Goal: Information Seeking & Learning: Learn about a topic

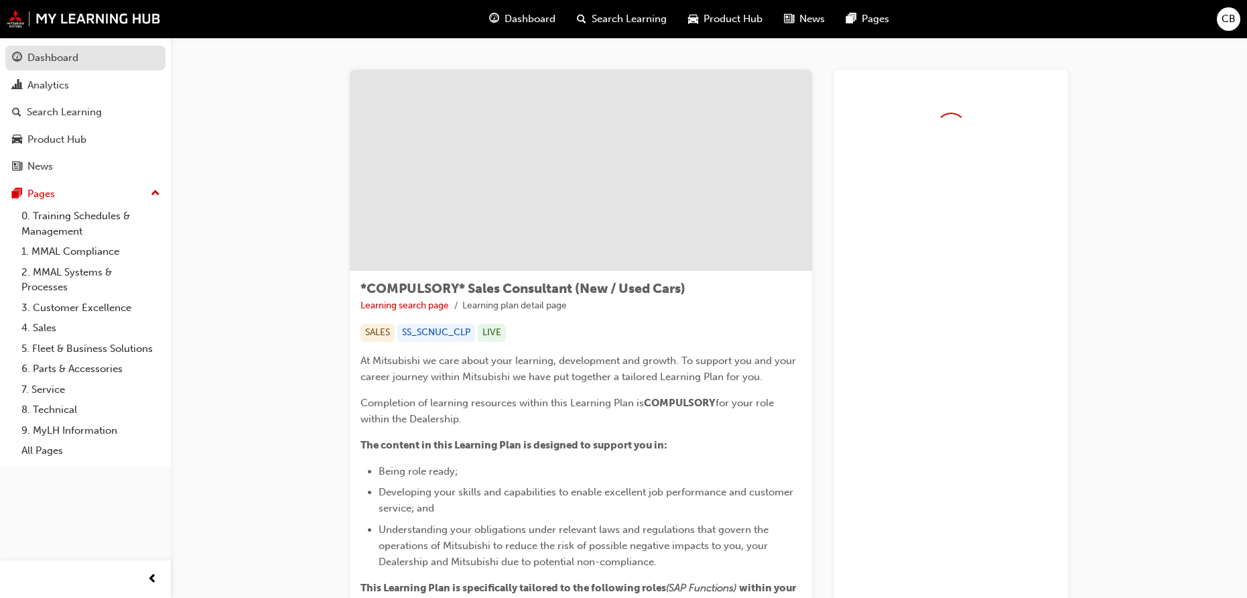
click at [94, 68] on link "Dashboard" at bounding box center [85, 58] width 160 height 25
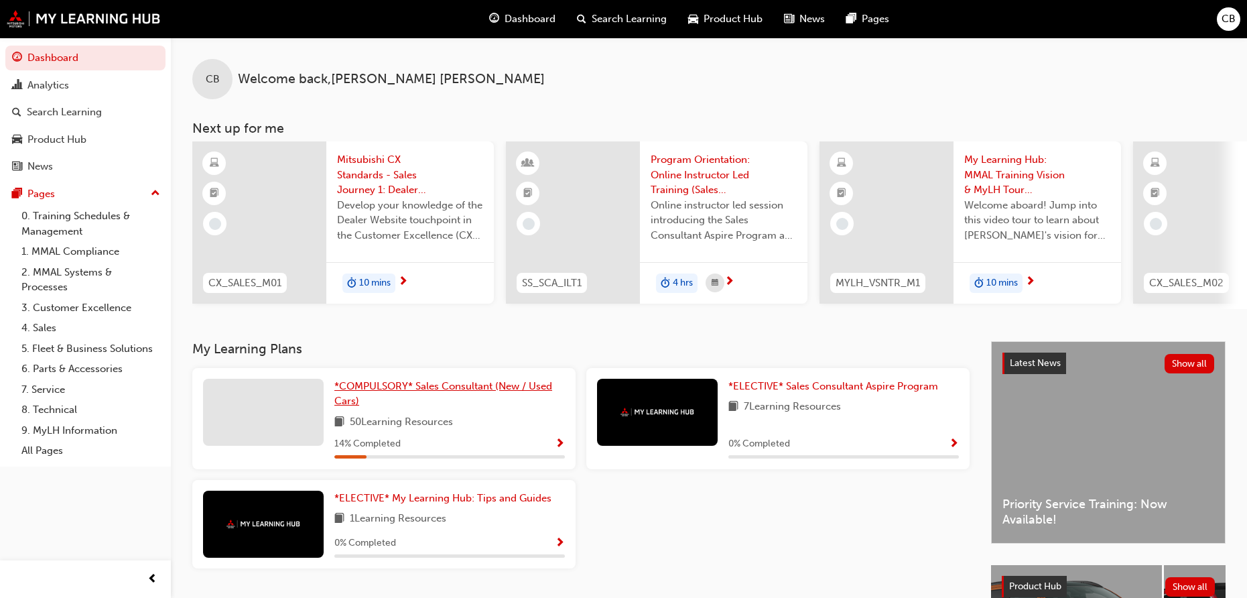
click at [410, 397] on span "*COMPULSORY* Sales Consultant (New / Used Cars)" at bounding box center [443, 393] width 218 height 27
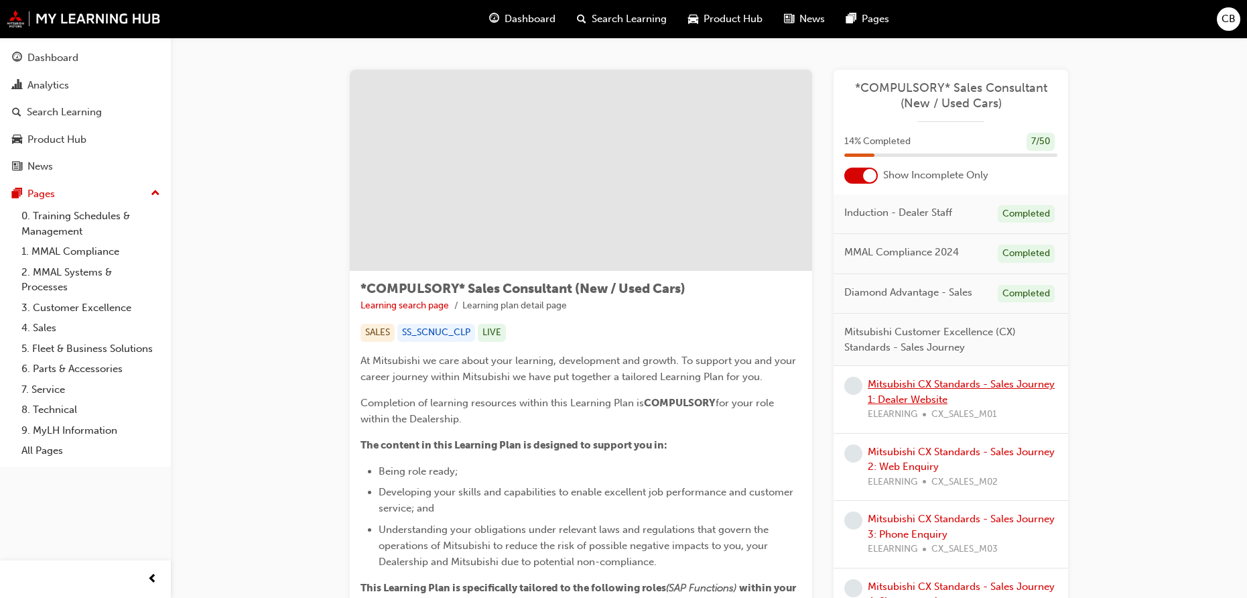
click at [918, 384] on link "Mitsubishi CX Standards - Sales Journey 1: Dealer Website" at bounding box center [961, 391] width 187 height 27
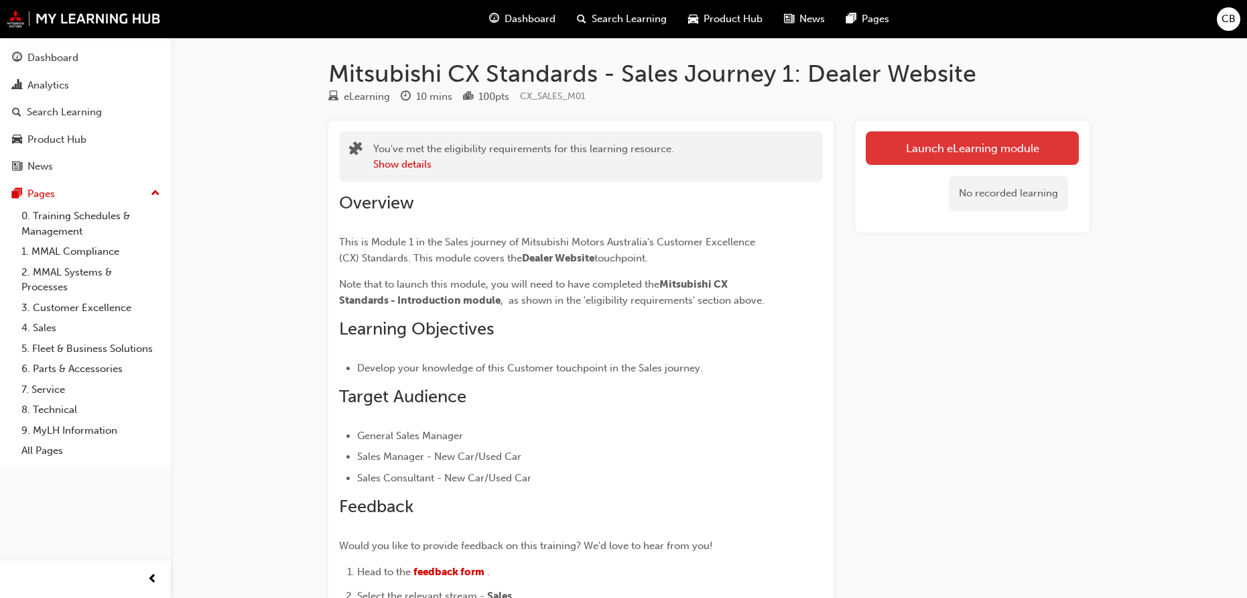
click at [925, 144] on link "Launch eLearning module" at bounding box center [972, 148] width 213 height 34
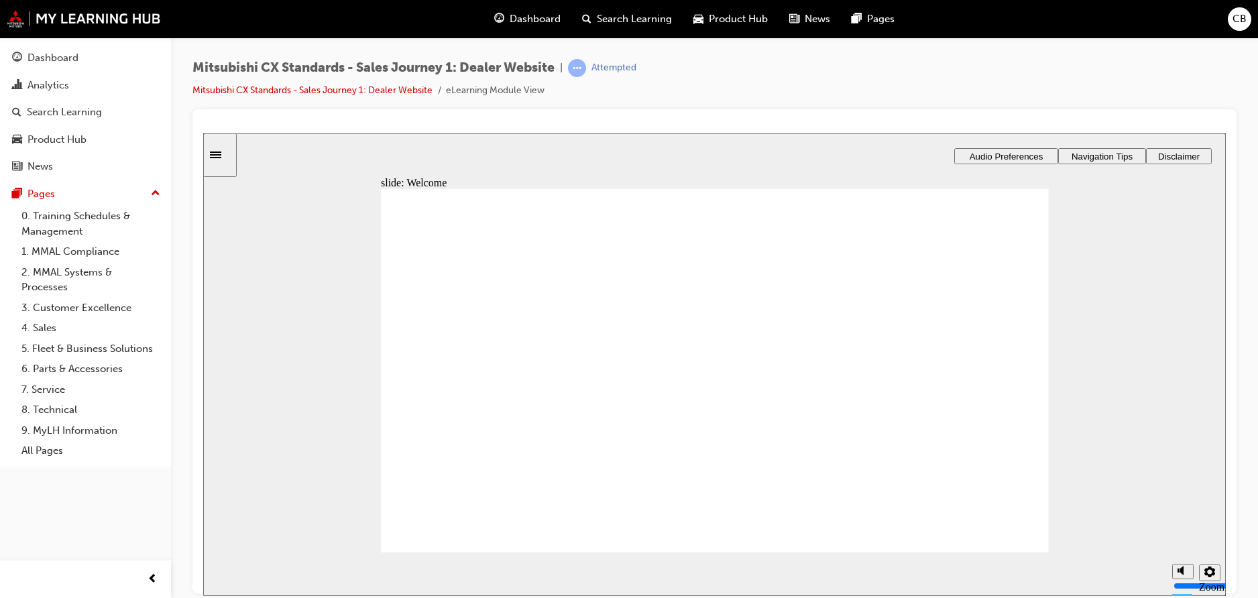
click at [1017, 160] on button "Audio Preferences" at bounding box center [1006, 155] width 104 height 16
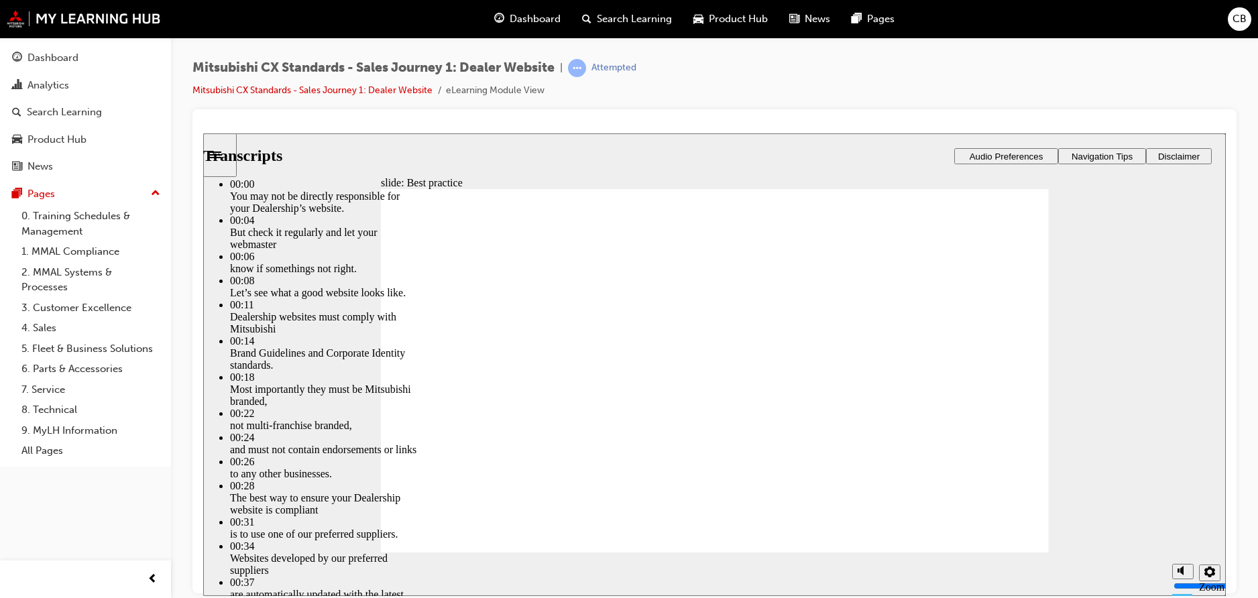
type input "111"
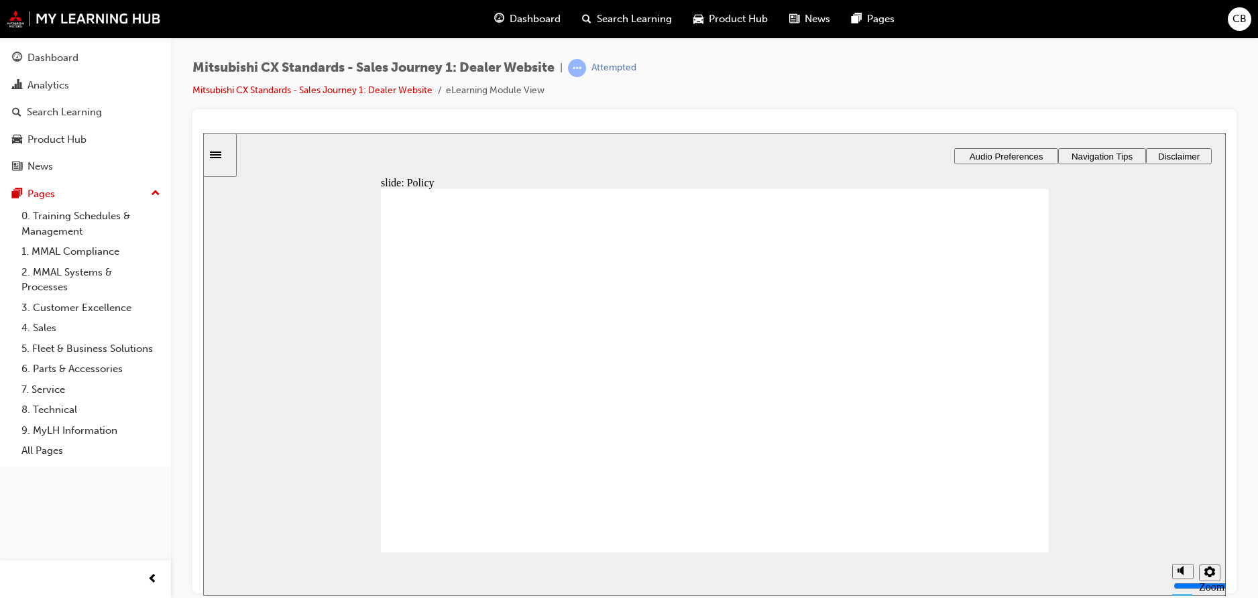
drag, startPoint x: 947, startPoint y: 380, endPoint x: 957, endPoint y: 381, distance: 9.4
drag, startPoint x: 538, startPoint y: 404, endPoint x: 676, endPoint y: 398, distance: 137.5
drag, startPoint x: 507, startPoint y: 402, endPoint x: 690, endPoint y: 400, distance: 182.3
drag, startPoint x: 478, startPoint y: 402, endPoint x: 980, endPoint y: 403, distance: 502.1
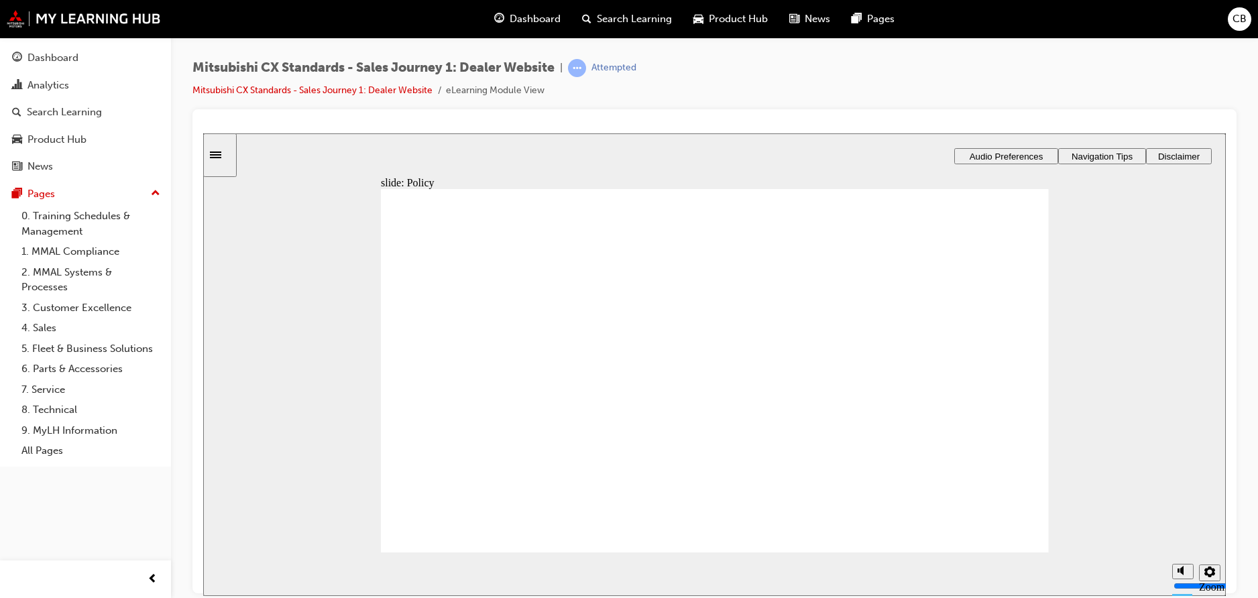
checkbox input "true"
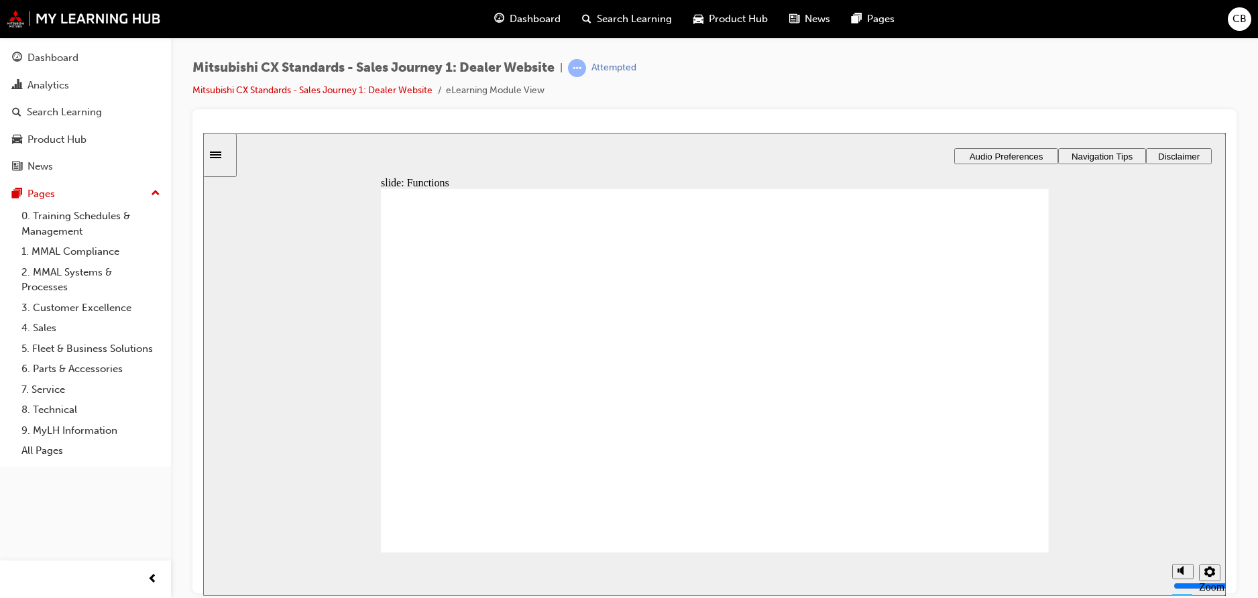
checkbox input "true"
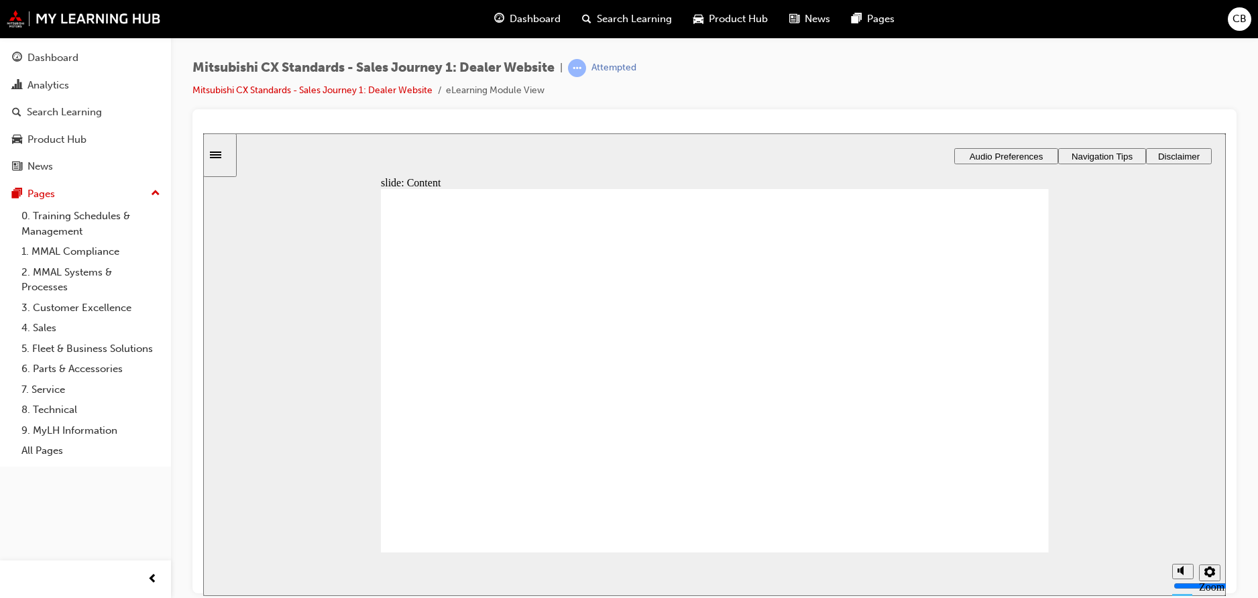
checkbox input "true"
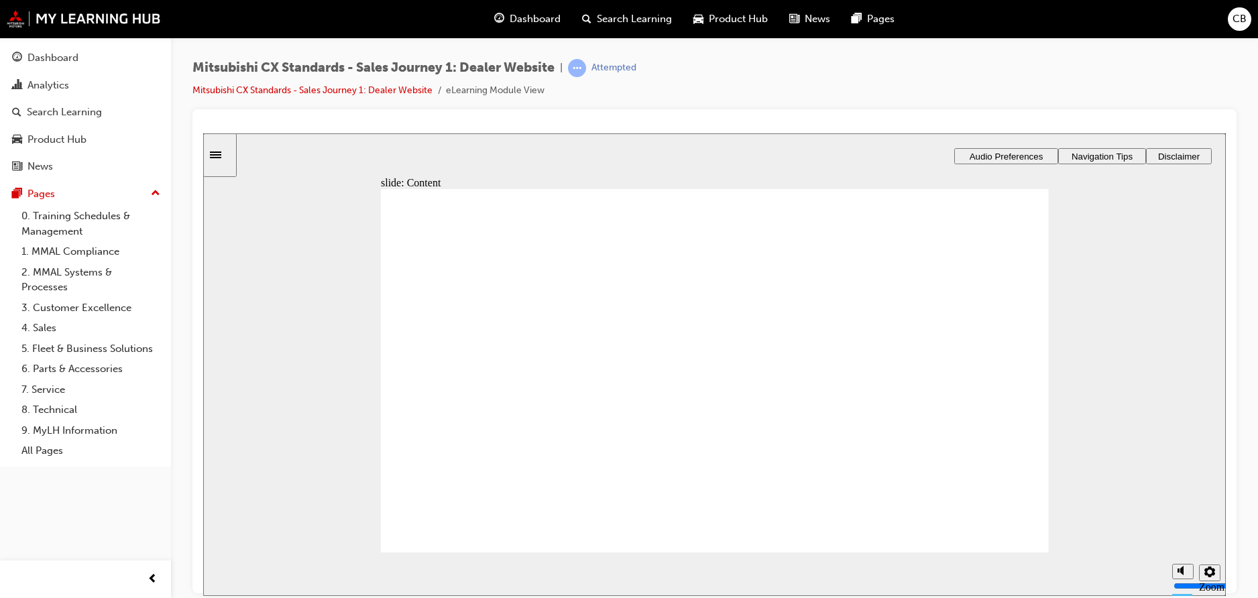
checkbox input "true"
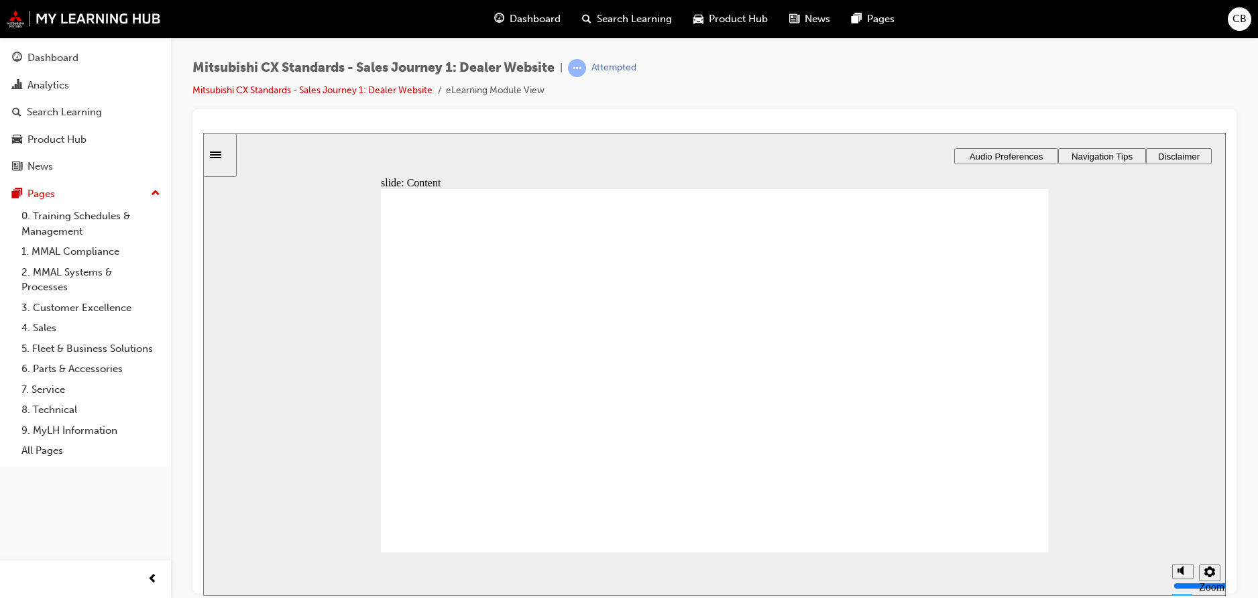
drag, startPoint x: 473, startPoint y: 395, endPoint x: 653, endPoint y: 410, distance: 180.9
drag, startPoint x: 440, startPoint y: 387, endPoint x: 644, endPoint y: 447, distance: 212.3
drag, startPoint x: 968, startPoint y: 513, endPoint x: 980, endPoint y: 521, distance: 14.5
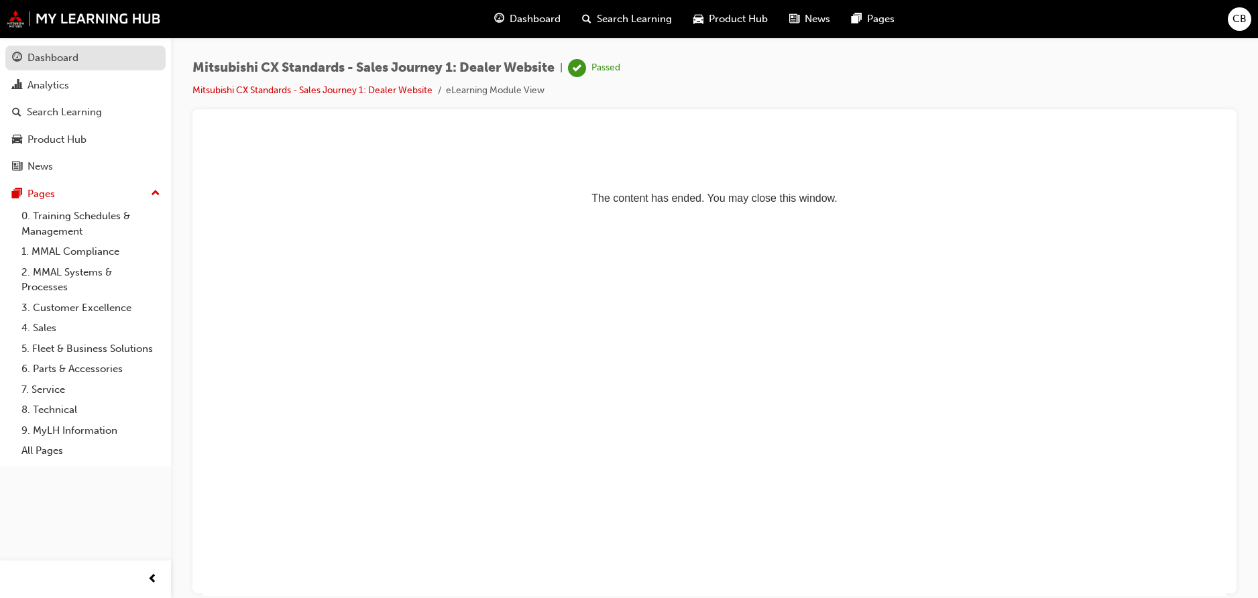
click at [81, 66] on link "Dashboard" at bounding box center [85, 58] width 160 height 25
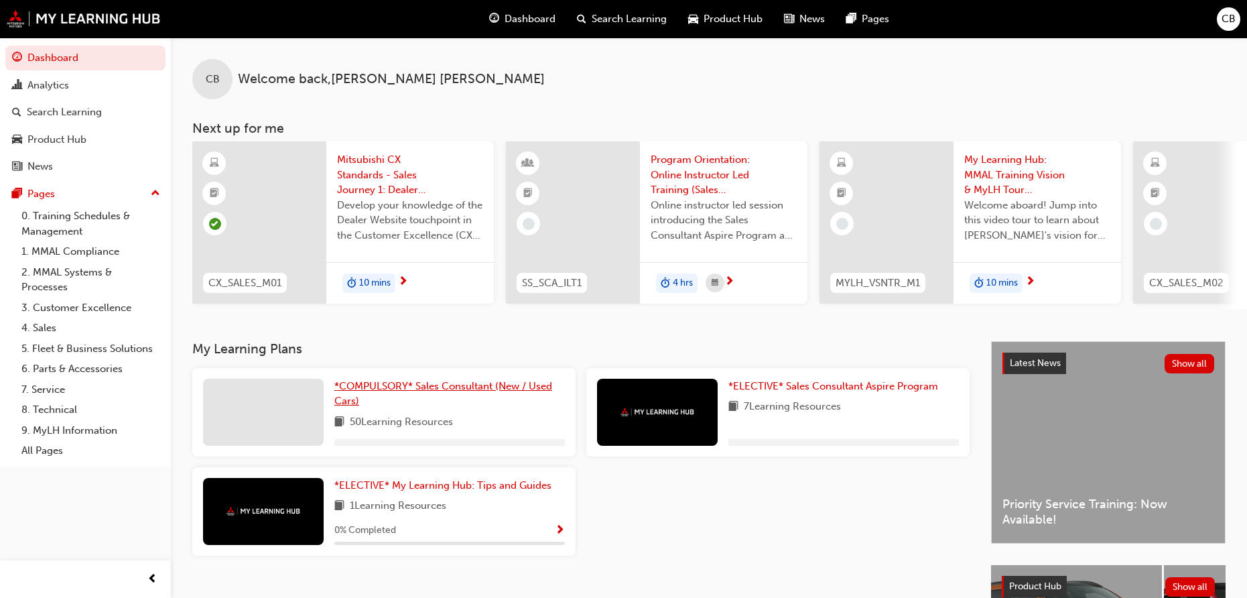
click at [367, 397] on span "*COMPULSORY* Sales Consultant (New / Used Cars)" at bounding box center [443, 393] width 218 height 27
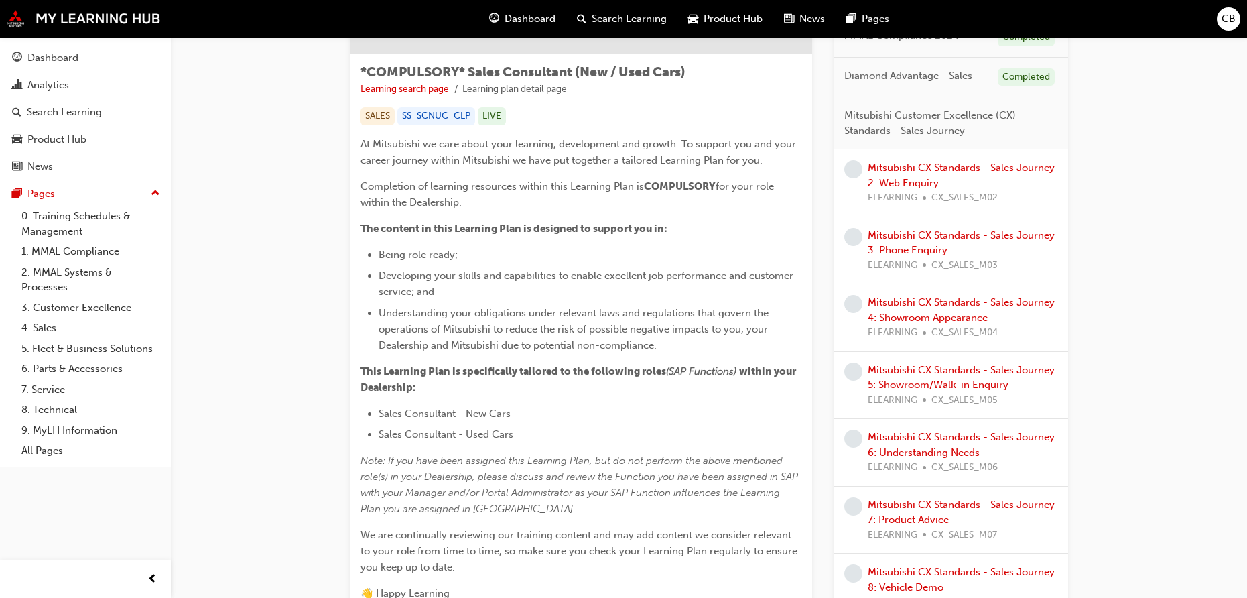
scroll to position [82, 0]
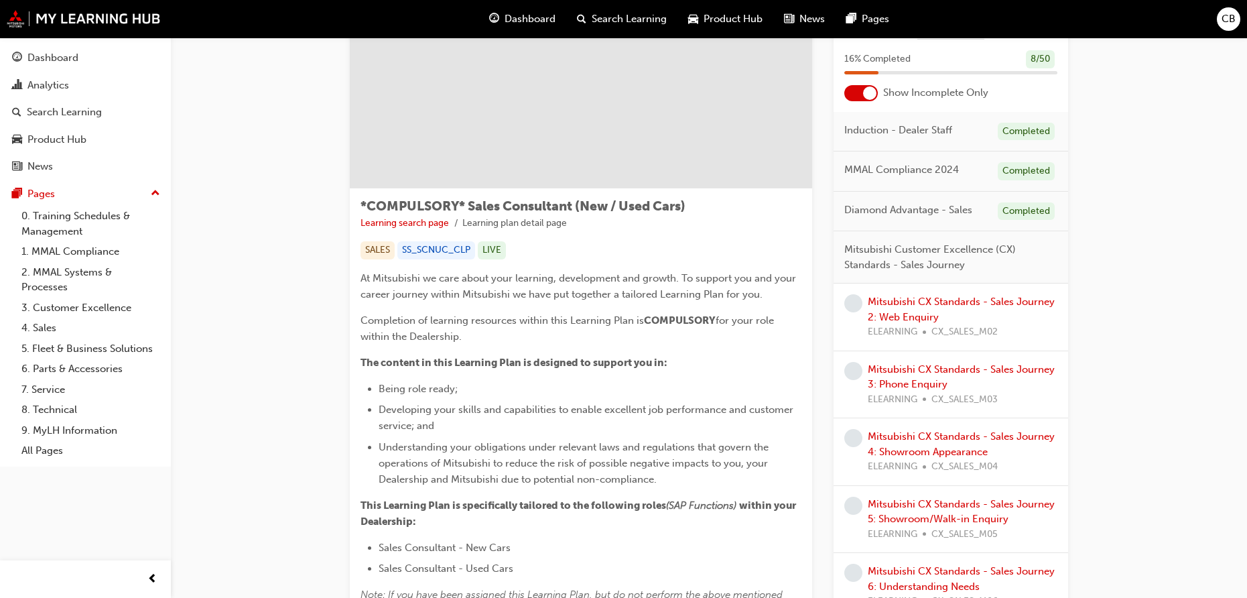
click at [938, 308] on div "Mitsubishi CX Standards - Sales Journey 2: Web Enquiry ELEARNING CX_SALES_M02" at bounding box center [963, 317] width 190 height 46
click at [940, 303] on link "Mitsubishi CX Standards - Sales Journey 2: Web Enquiry" at bounding box center [961, 309] width 187 height 27
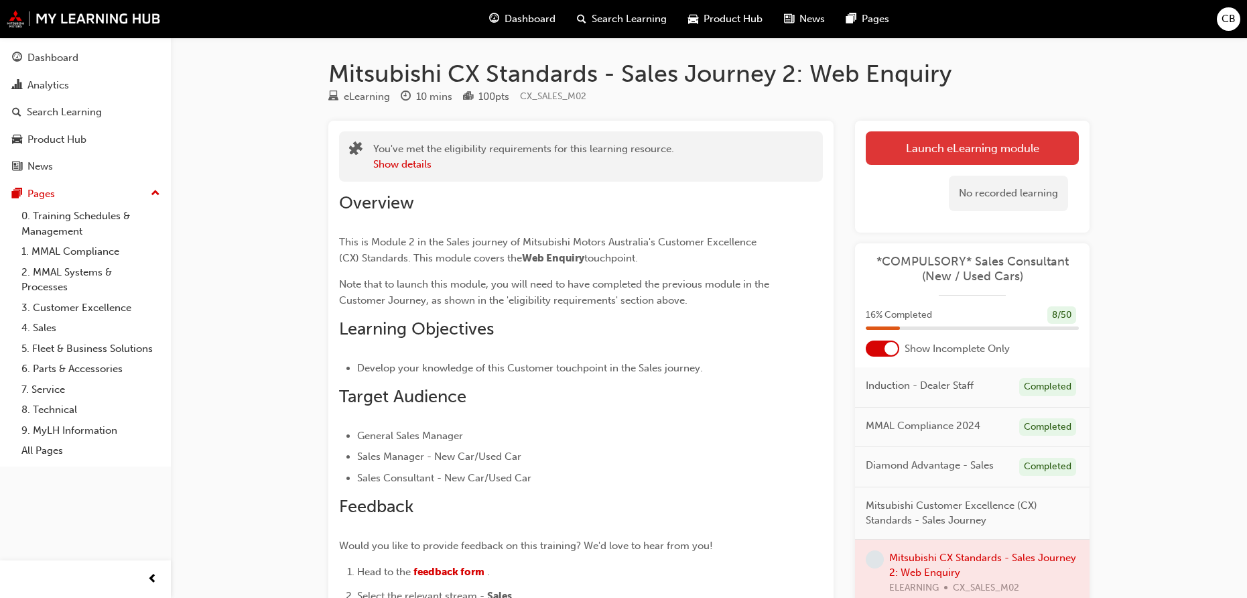
click at [1005, 149] on link "Launch eLearning module" at bounding box center [972, 148] width 213 height 34
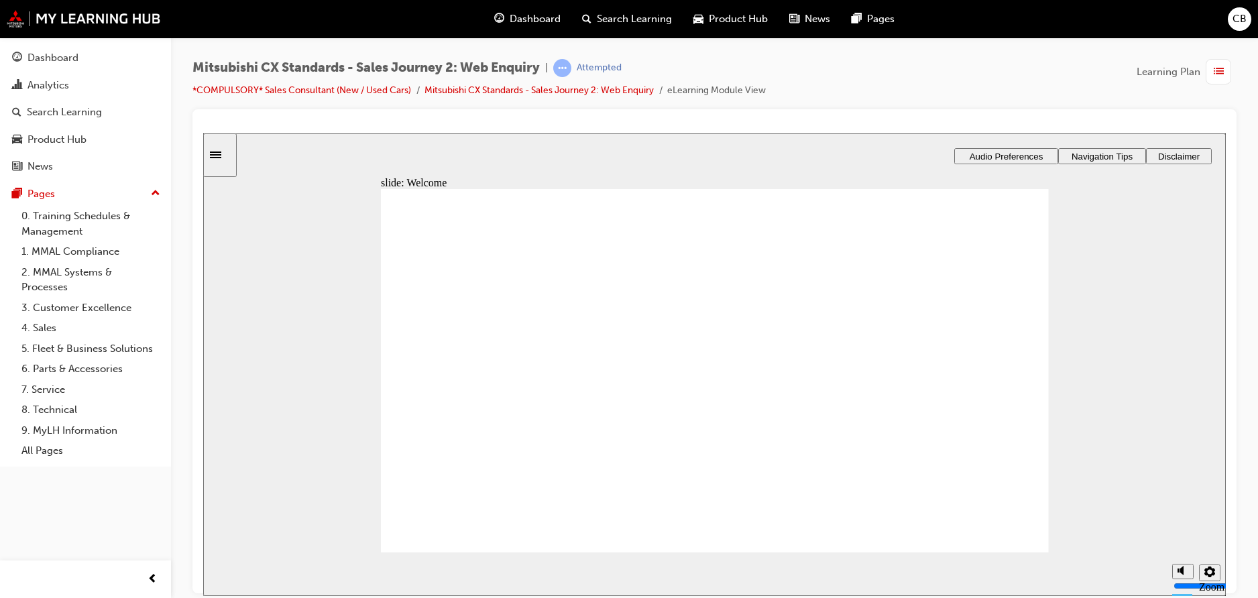
click at [1029, 158] on span "Audio Preferences" at bounding box center [1006, 156] width 74 height 10
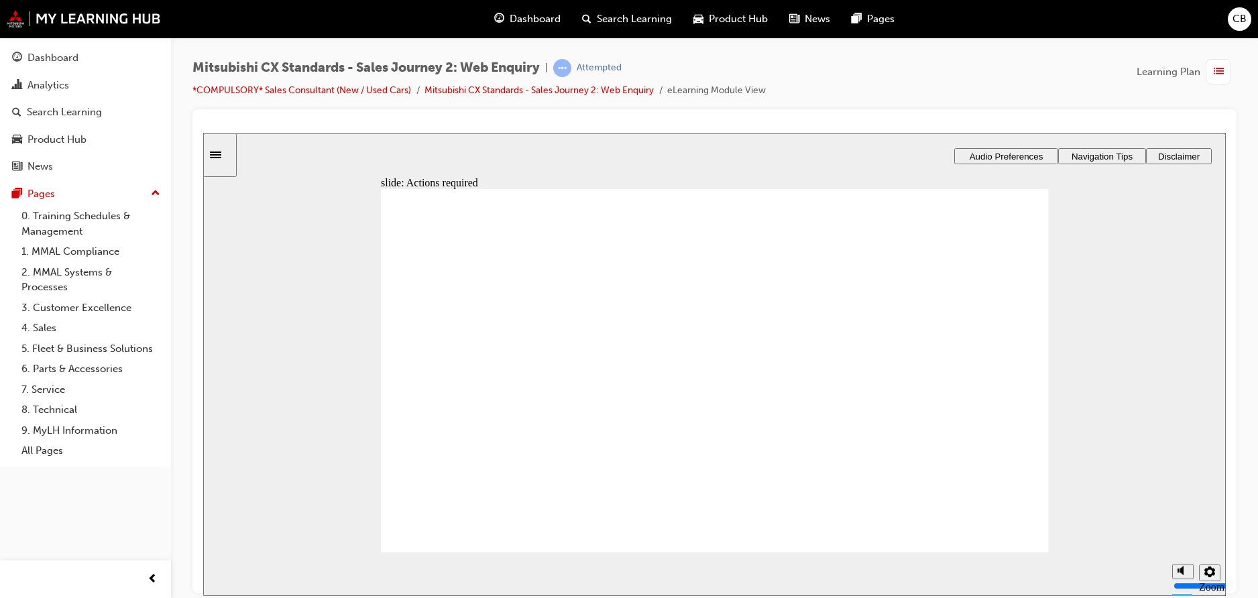
drag, startPoint x: 712, startPoint y: 509, endPoint x: 709, endPoint y: 515, distance: 7.2
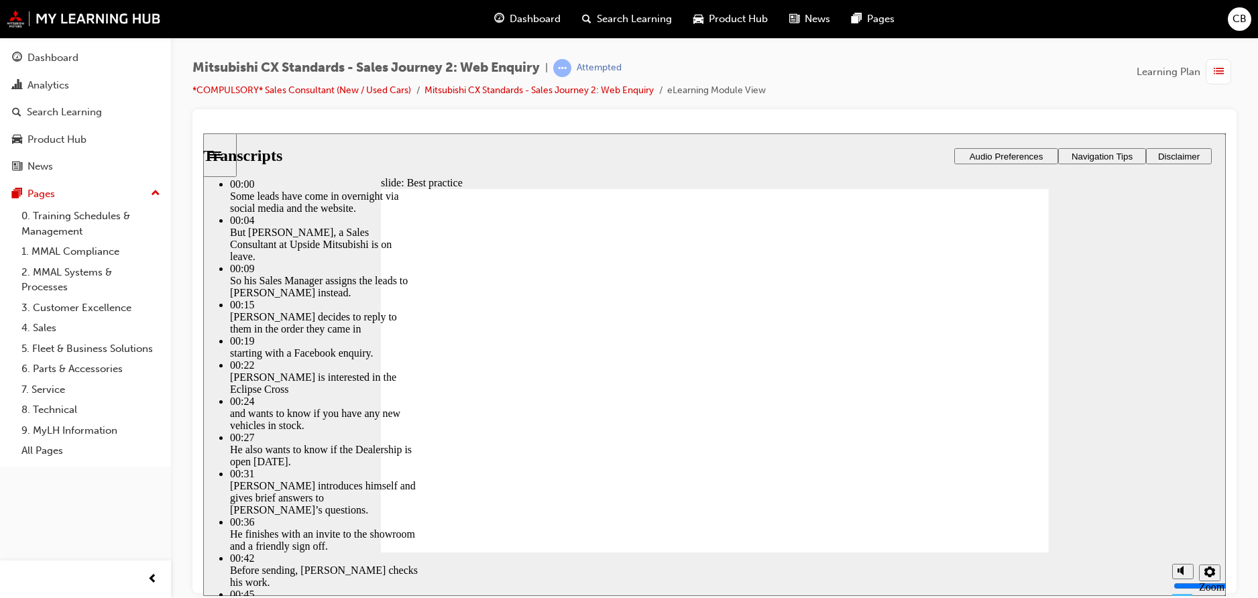
type input "78"
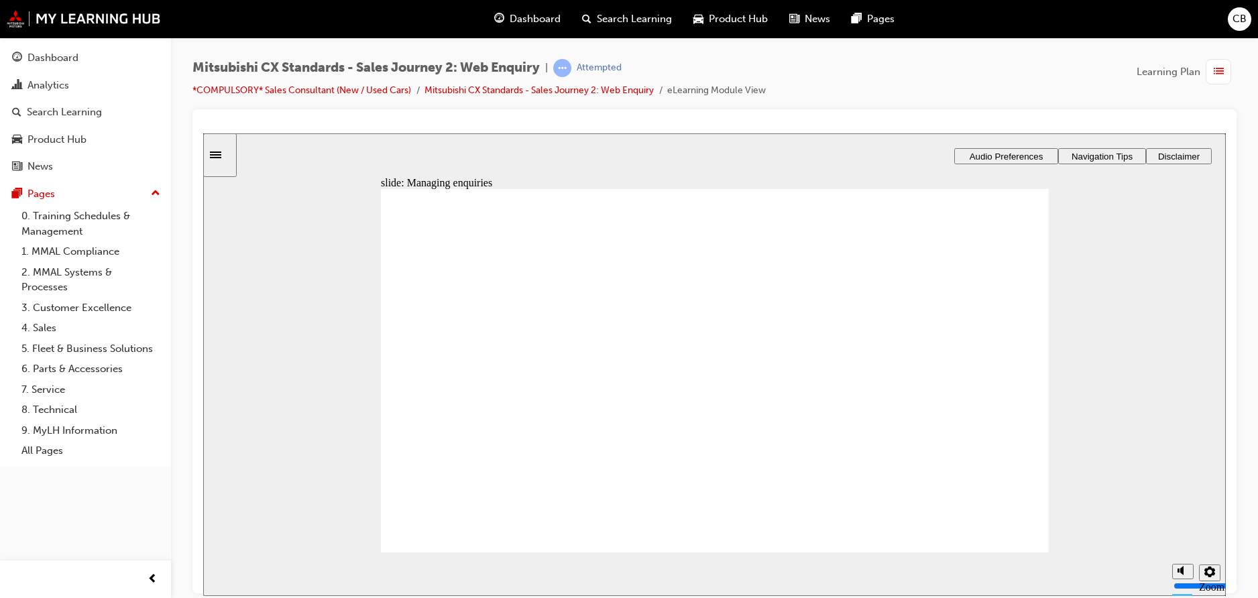
drag, startPoint x: 479, startPoint y: 396, endPoint x: 689, endPoint y: 406, distance: 210.0
drag, startPoint x: 499, startPoint y: 405, endPoint x: 676, endPoint y: 414, distance: 177.8
drag, startPoint x: 502, startPoint y: 400, endPoint x: 703, endPoint y: 435, distance: 204.2
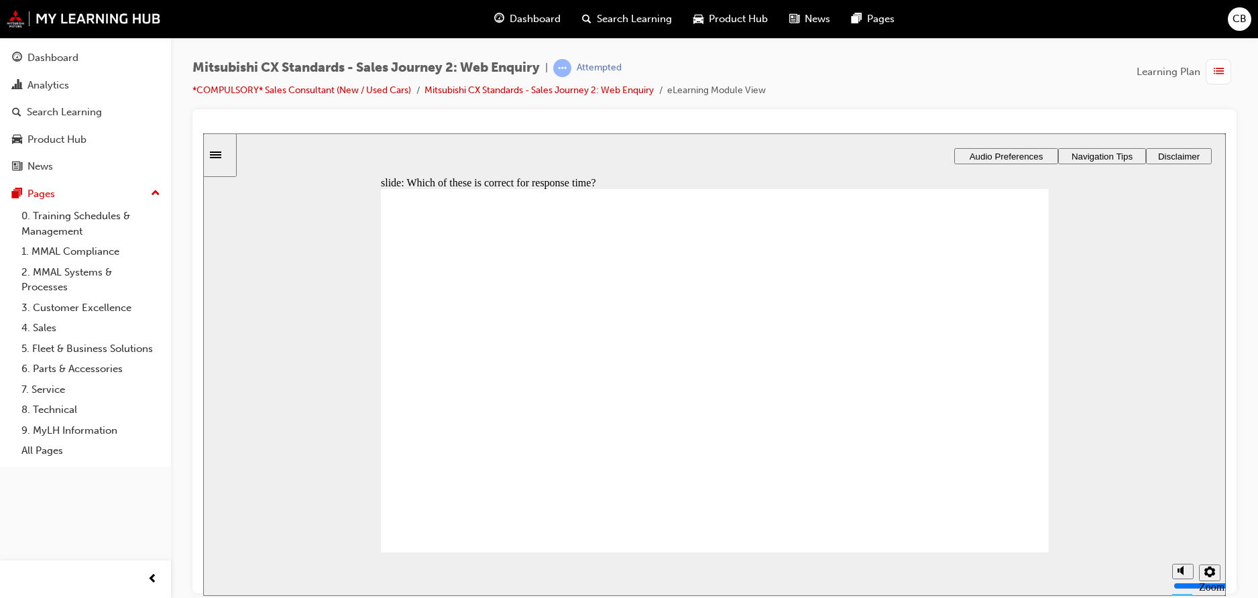
radio input "false"
radio input "true"
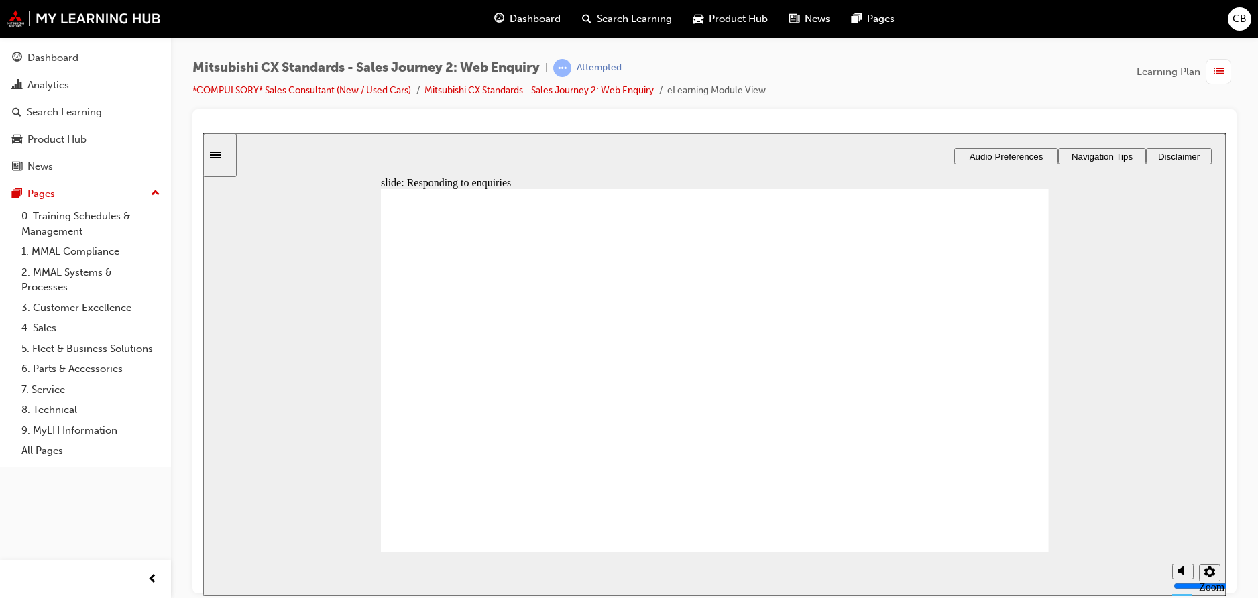
drag, startPoint x: 653, startPoint y: 379, endPoint x: 692, endPoint y: 356, distance: 45.6
drag, startPoint x: 477, startPoint y: 415, endPoint x: 674, endPoint y: 387, distance: 199.0
drag, startPoint x: 635, startPoint y: 407, endPoint x: 721, endPoint y: 403, distance: 86.6
drag, startPoint x: 644, startPoint y: 417, endPoint x: 700, endPoint y: 428, distance: 58.1
drag, startPoint x: 509, startPoint y: 417, endPoint x: 743, endPoint y: 486, distance: 244.6
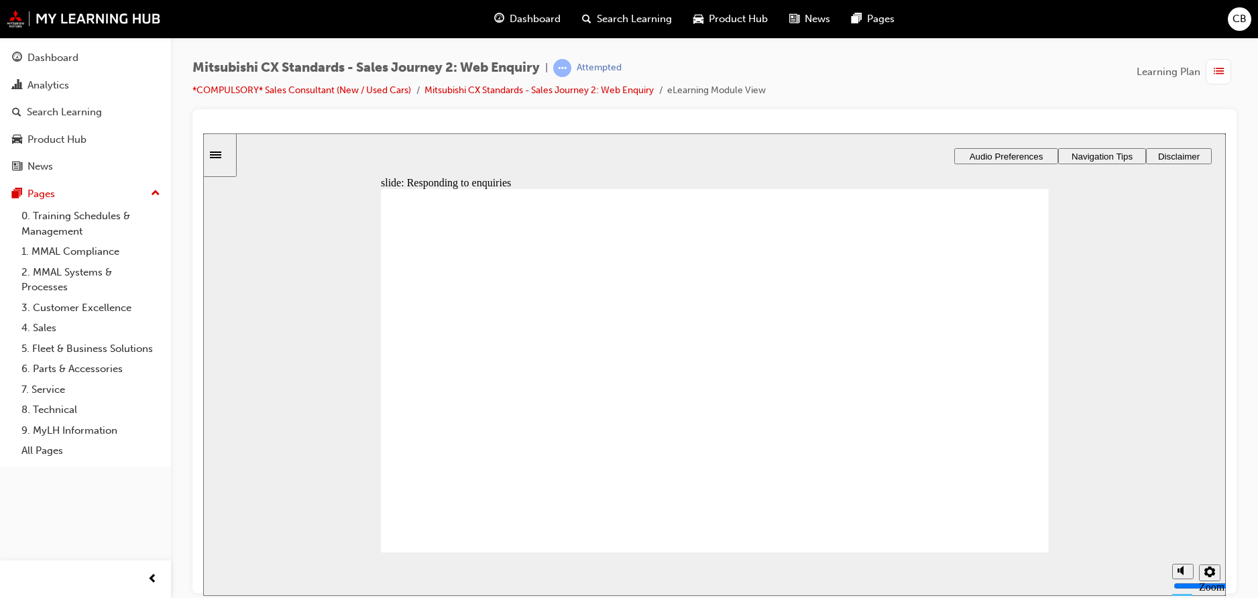
radio input "true"
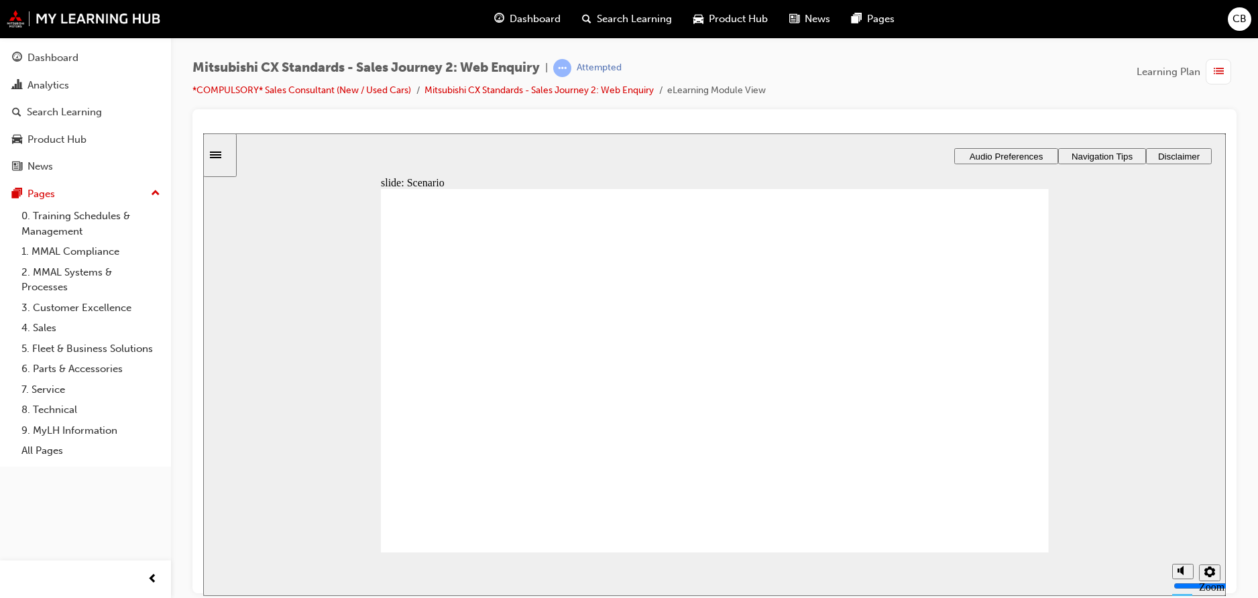
checkbox input "true"
drag, startPoint x: 414, startPoint y: 389, endPoint x: 408, endPoint y: 393, distance: 7.6
checkbox input "true"
drag, startPoint x: 719, startPoint y: 490, endPoint x: 701, endPoint y: 481, distance: 19.5
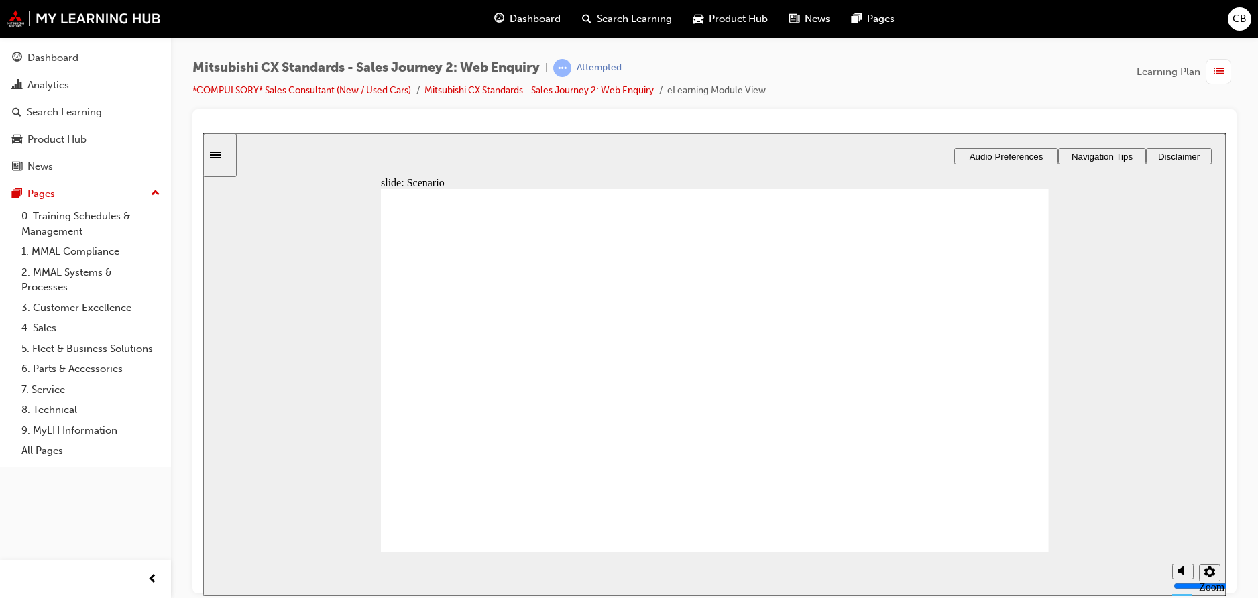
radio input "true"
drag, startPoint x: 517, startPoint y: 353, endPoint x: 763, endPoint y: 429, distance: 257.4
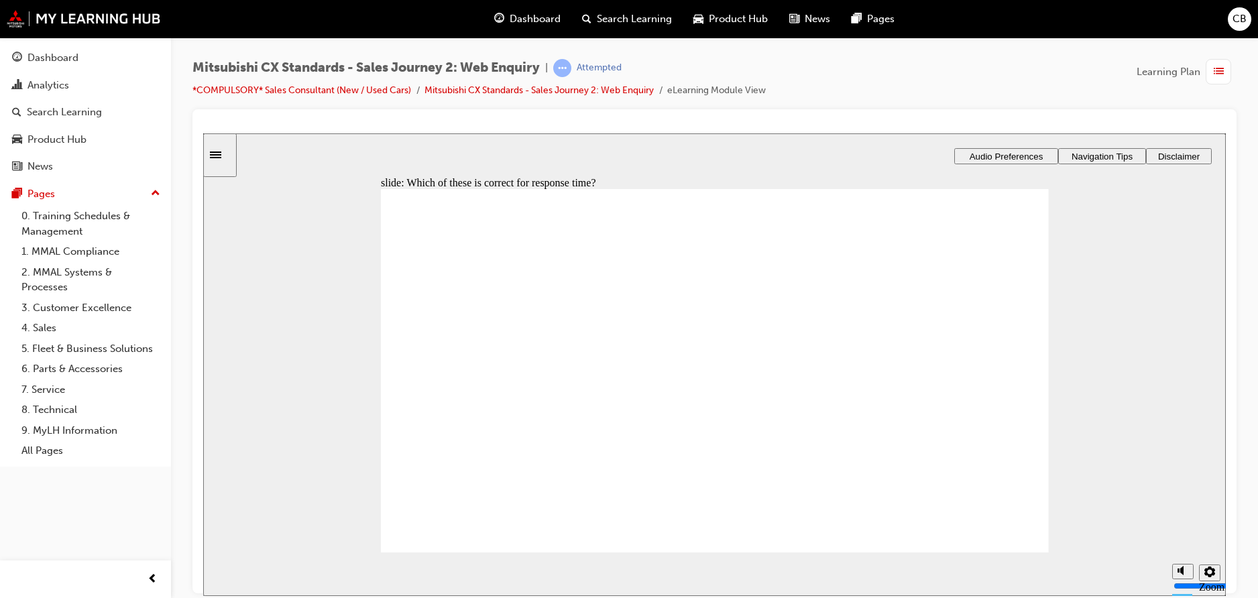
drag, startPoint x: 624, startPoint y: 387, endPoint x: 694, endPoint y: 373, distance: 71.9
drag, startPoint x: 529, startPoint y: 411, endPoint x: 1047, endPoint y: 393, distance: 518.5
drag, startPoint x: 481, startPoint y: 397, endPoint x: 706, endPoint y: 410, distance: 225.6
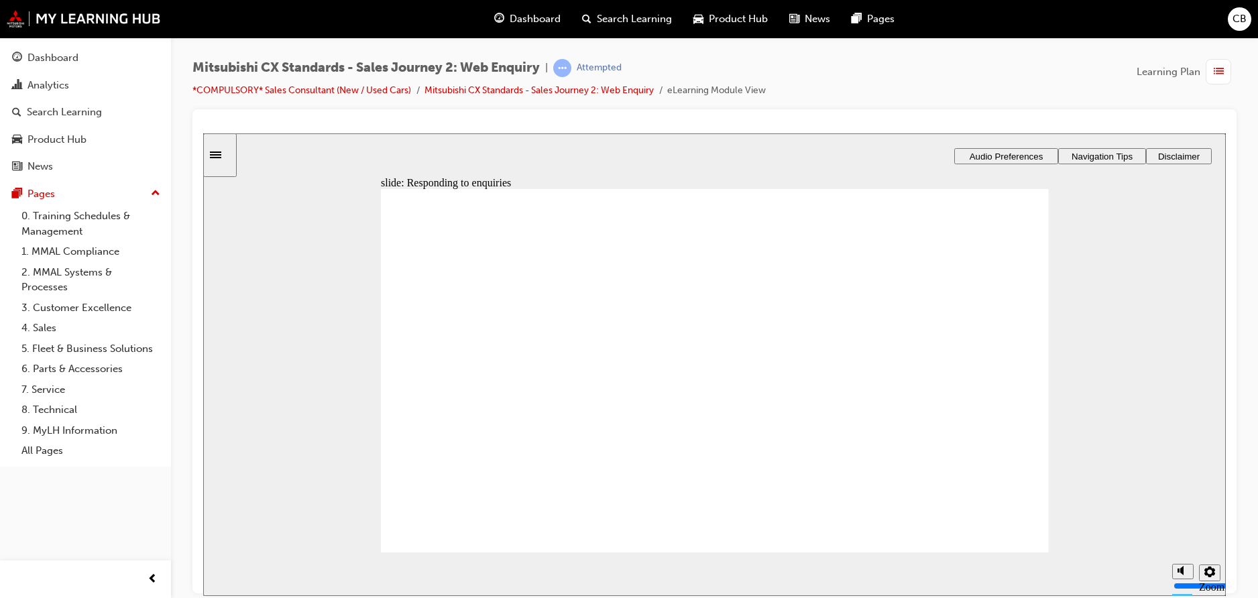
drag, startPoint x: 554, startPoint y: 410, endPoint x: 686, endPoint y: 428, distance: 133.3
drag, startPoint x: 506, startPoint y: 409, endPoint x: 695, endPoint y: 465, distance: 197.2
checkbox input "true"
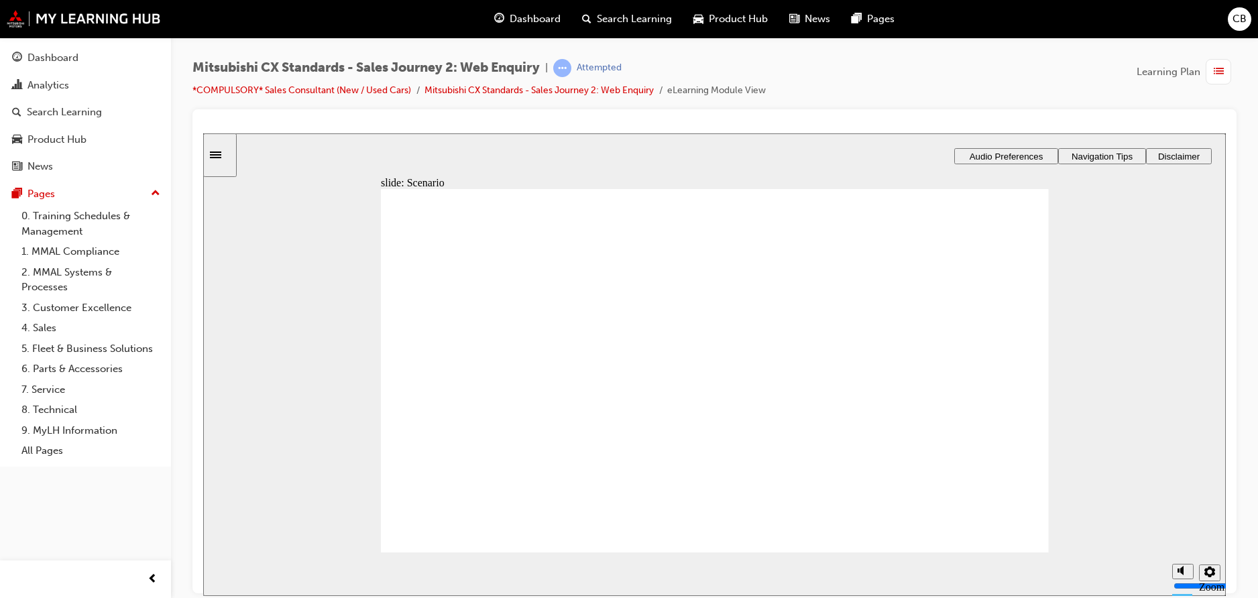
checkbox input "true"
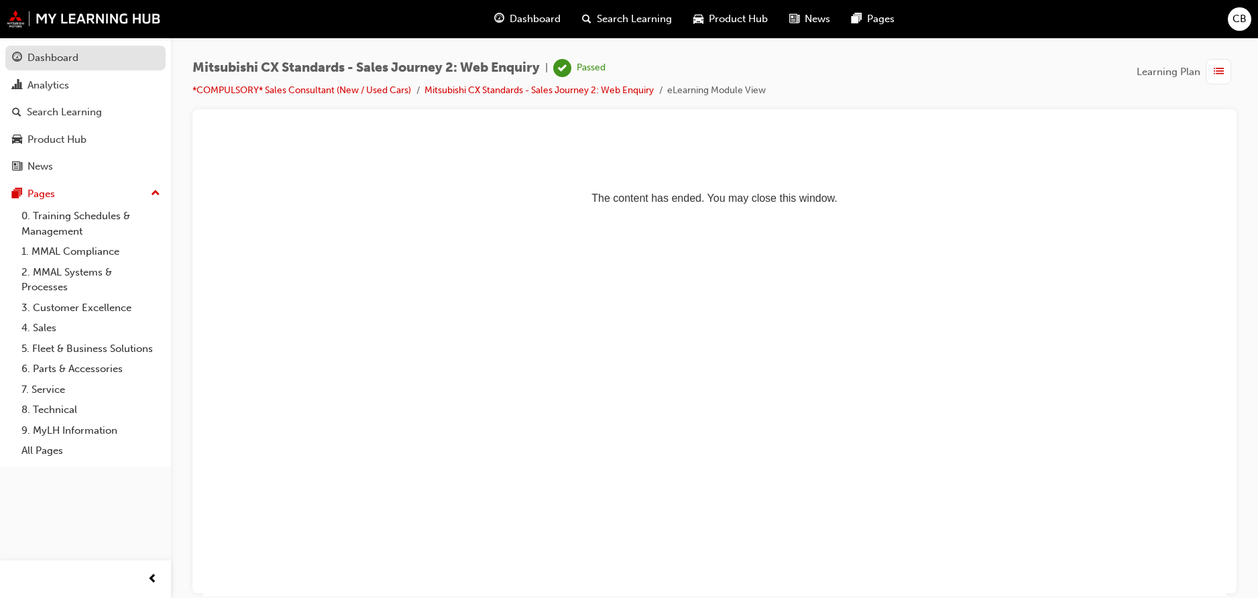
click at [108, 64] on div "Dashboard" at bounding box center [85, 58] width 147 height 17
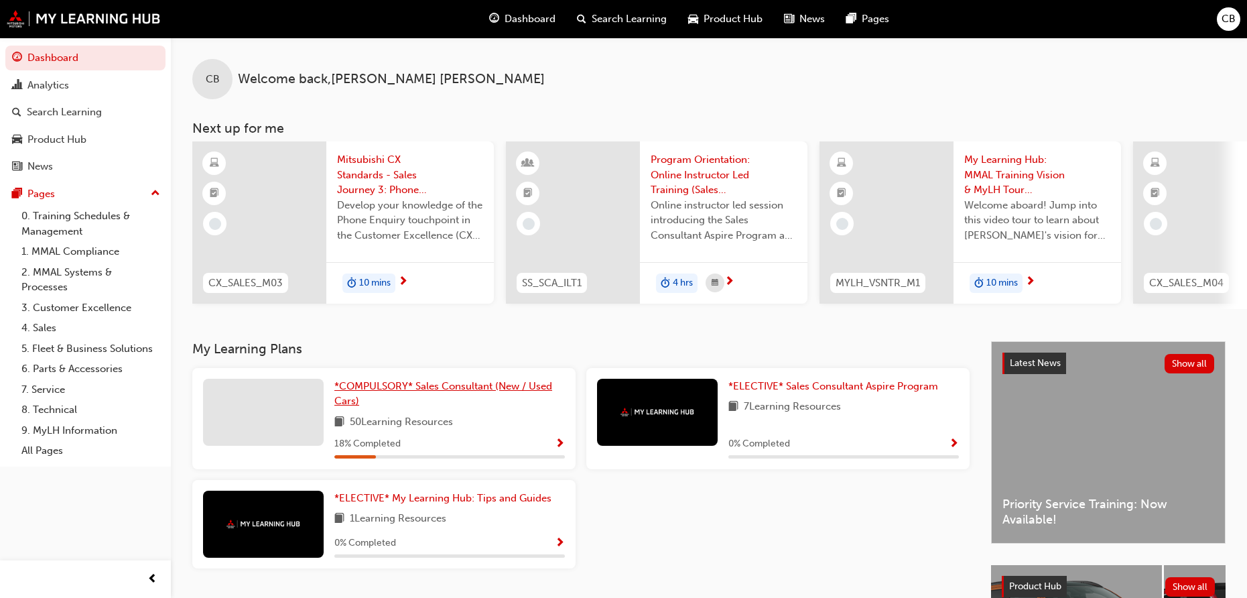
click at [422, 393] on span "*COMPULSORY* Sales Consultant (New / Used Cars)" at bounding box center [443, 393] width 218 height 27
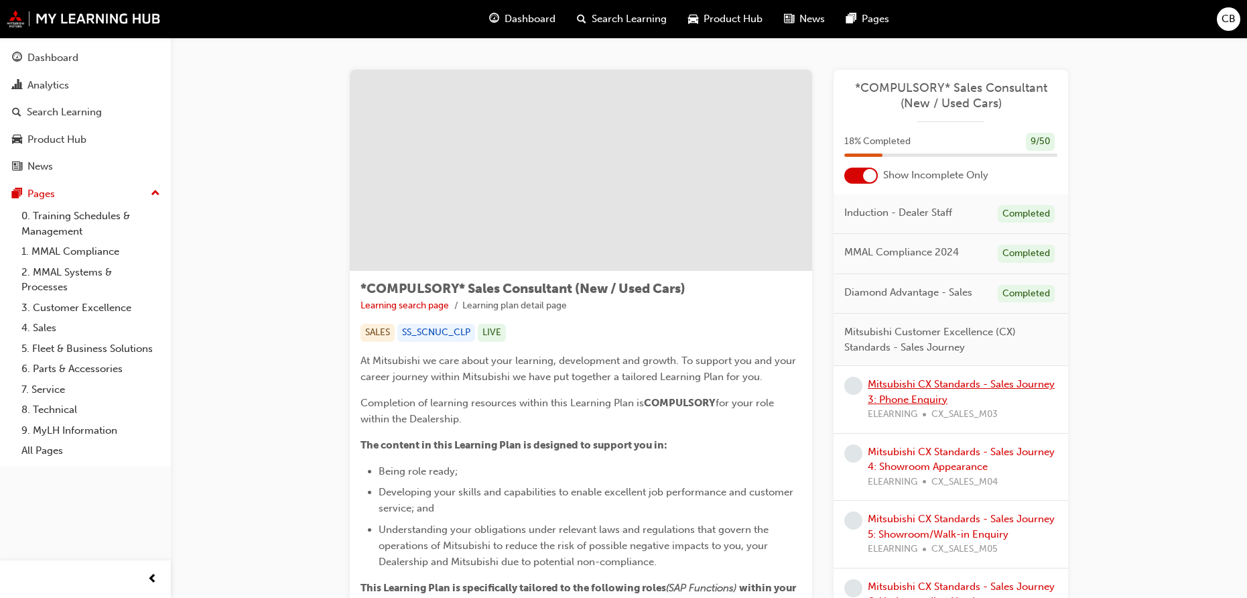
click at [1030, 387] on link "Mitsubishi CX Standards - Sales Journey 3: Phone Enquiry" at bounding box center [961, 391] width 187 height 27
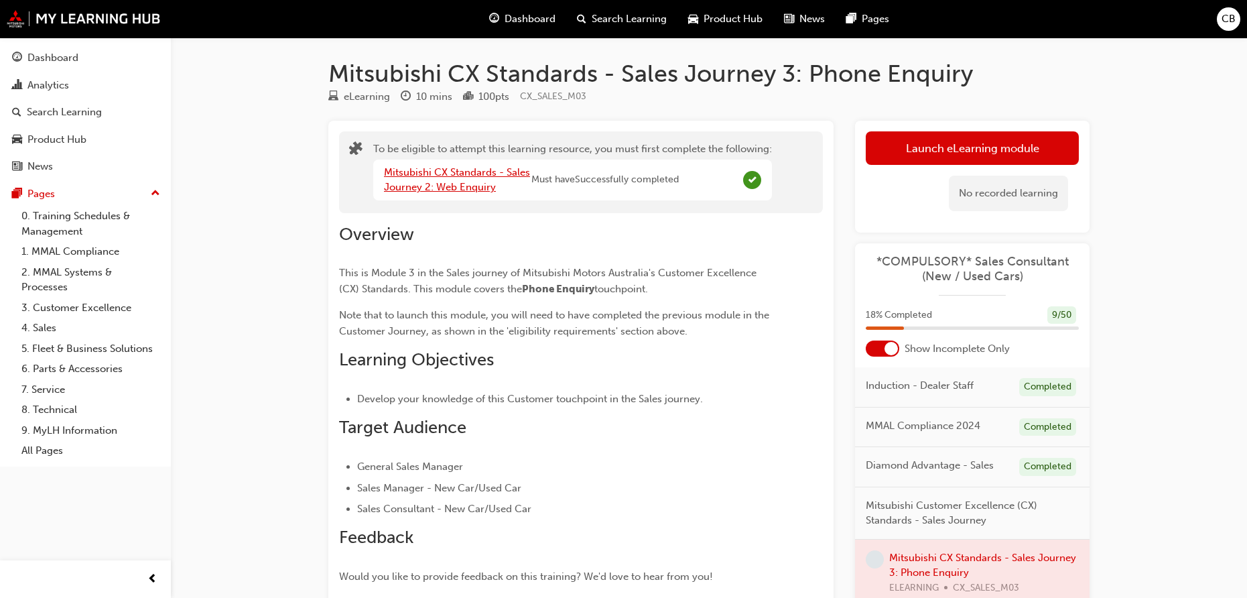
click at [468, 172] on link "Mitsubishi CX Standards - Sales Journey 2: Web Enquiry" at bounding box center [457, 179] width 146 height 27
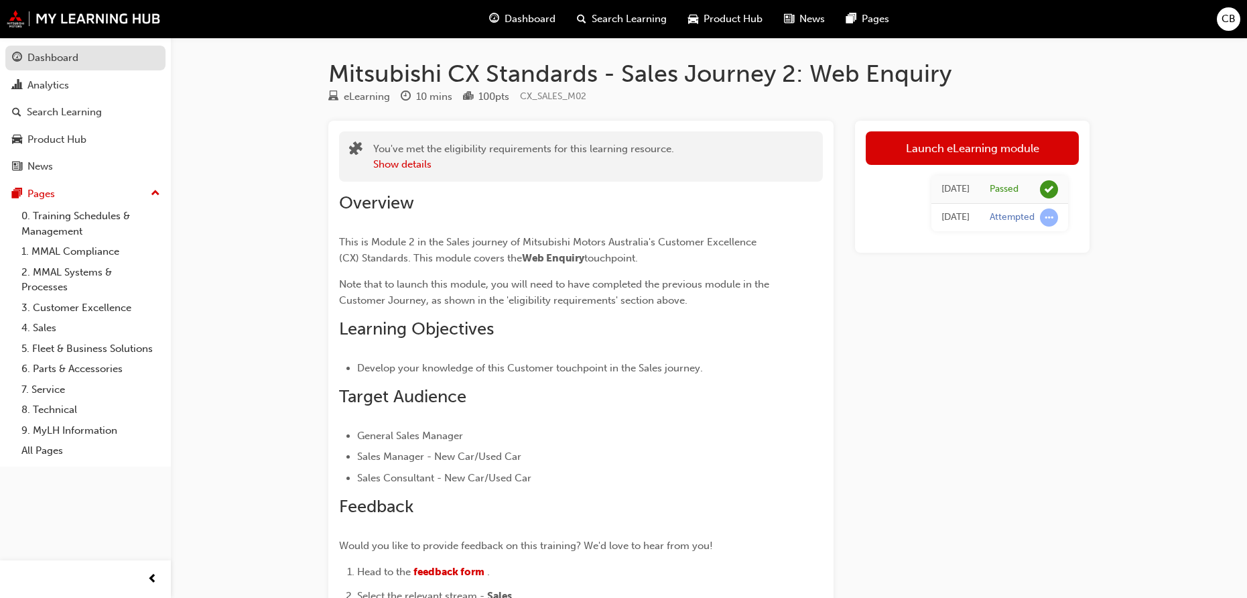
click at [57, 64] on div "Dashboard" at bounding box center [52, 57] width 51 height 15
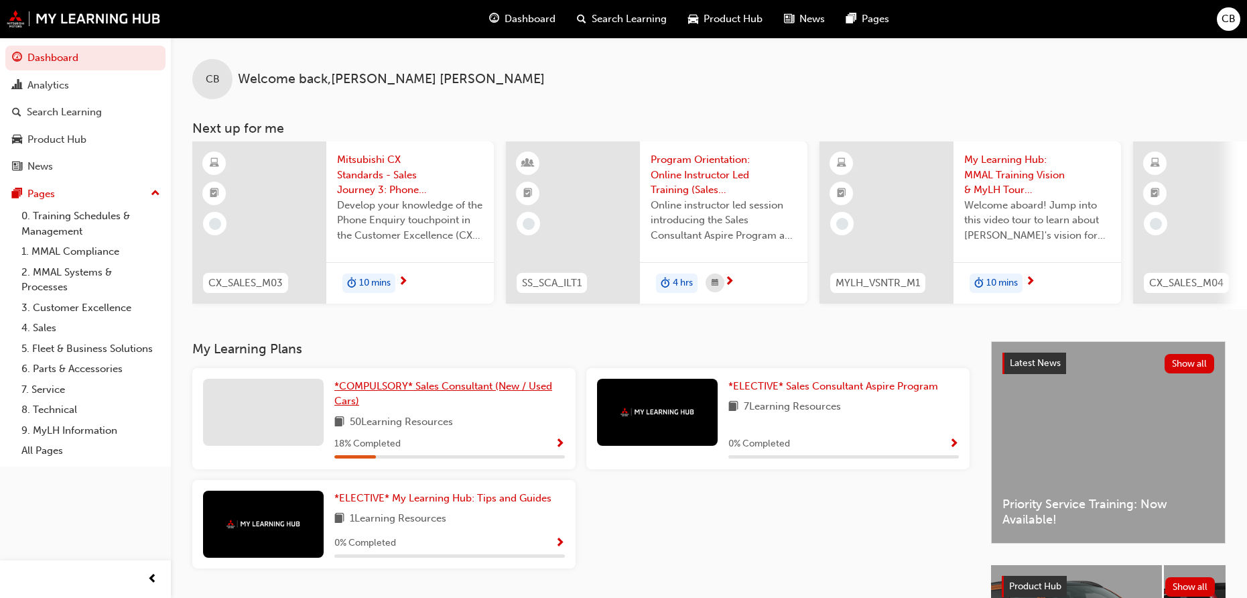
click at [485, 385] on link "*COMPULSORY* Sales Consultant (New / Used Cars)" at bounding box center [449, 394] width 231 height 30
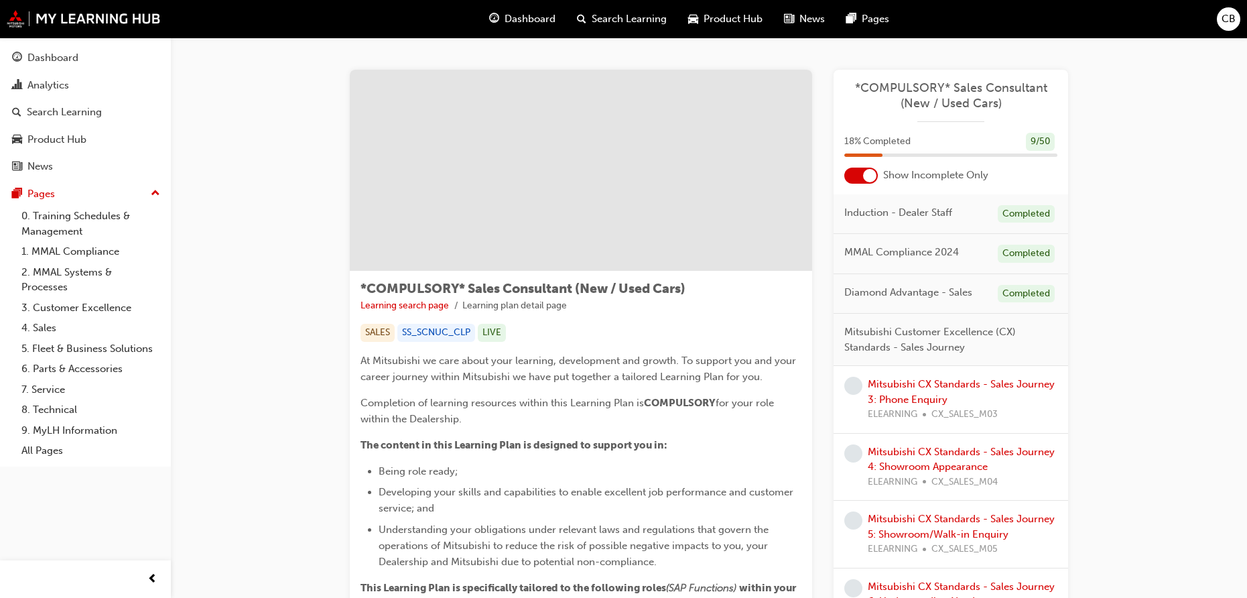
click at [1003, 338] on span "Mitsubishi Customer Excellence (CX) Standards - Sales Journey" at bounding box center [946, 339] width 202 height 30
click at [954, 332] on span "Mitsubishi Customer Excellence (CX) Standards - Sales Journey" at bounding box center [946, 339] width 202 height 30
click at [952, 332] on span "Mitsubishi Customer Excellence (CX) Standards - Sales Journey" at bounding box center [946, 339] width 202 height 30
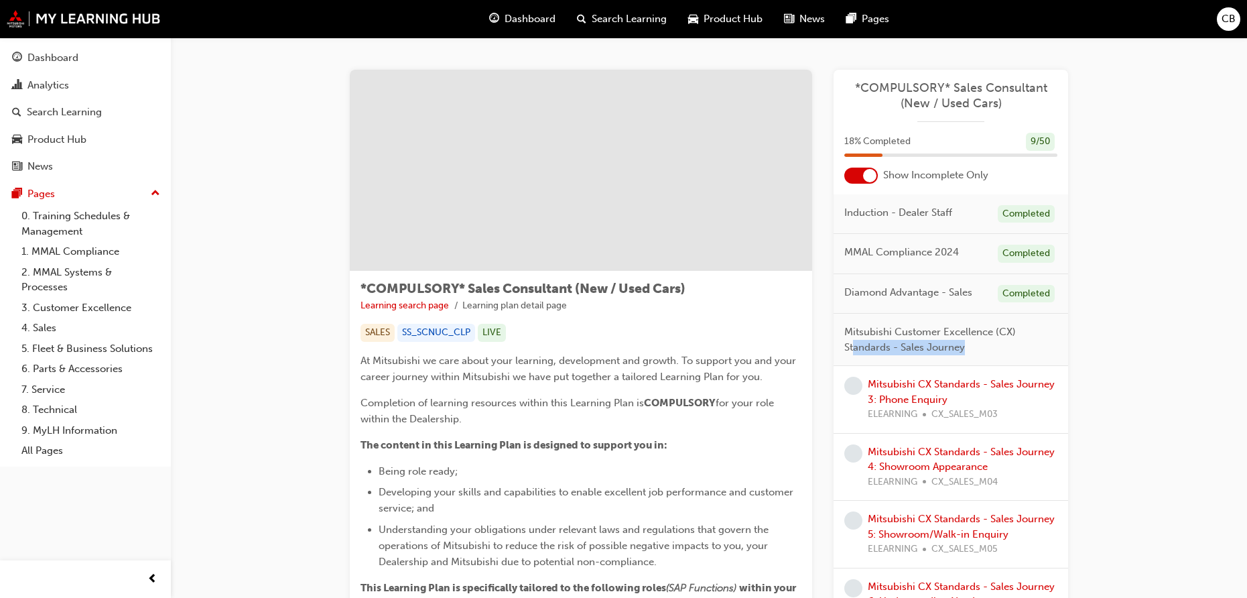
drag, startPoint x: 852, startPoint y: 343, endPoint x: 1000, endPoint y: 343, distance: 148.1
click at [996, 343] on span "Mitsubishi Customer Excellence (CX) Standards - Sales Journey" at bounding box center [946, 339] width 202 height 30
click at [859, 180] on div at bounding box center [862, 176] width 34 height 16
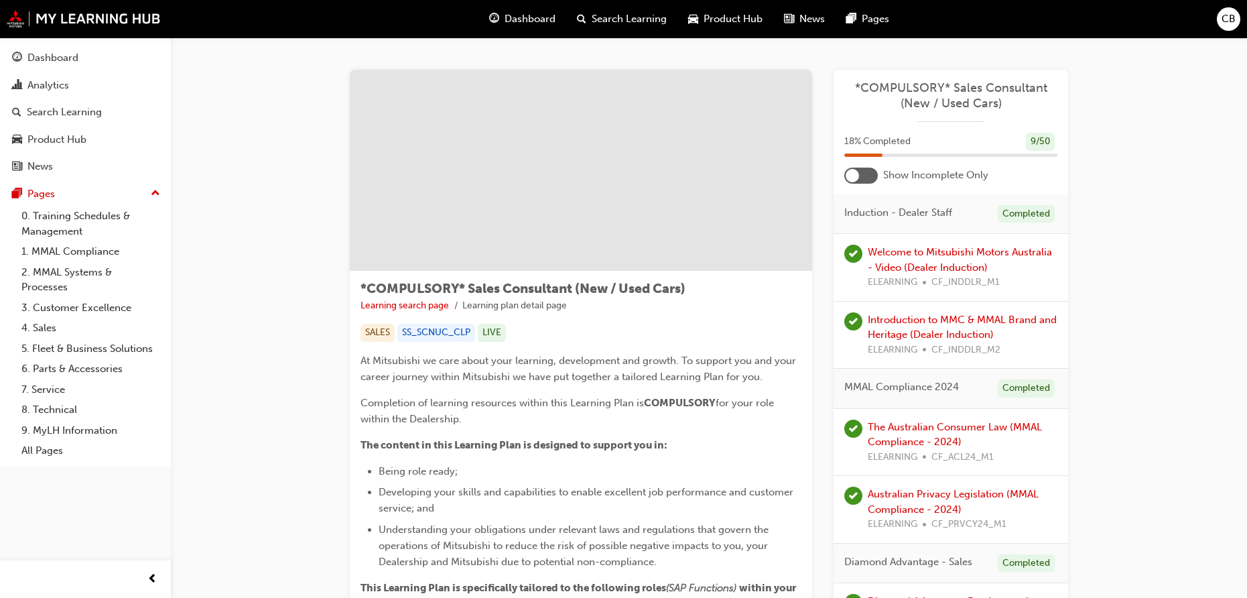
click at [872, 181] on div at bounding box center [862, 176] width 34 height 16
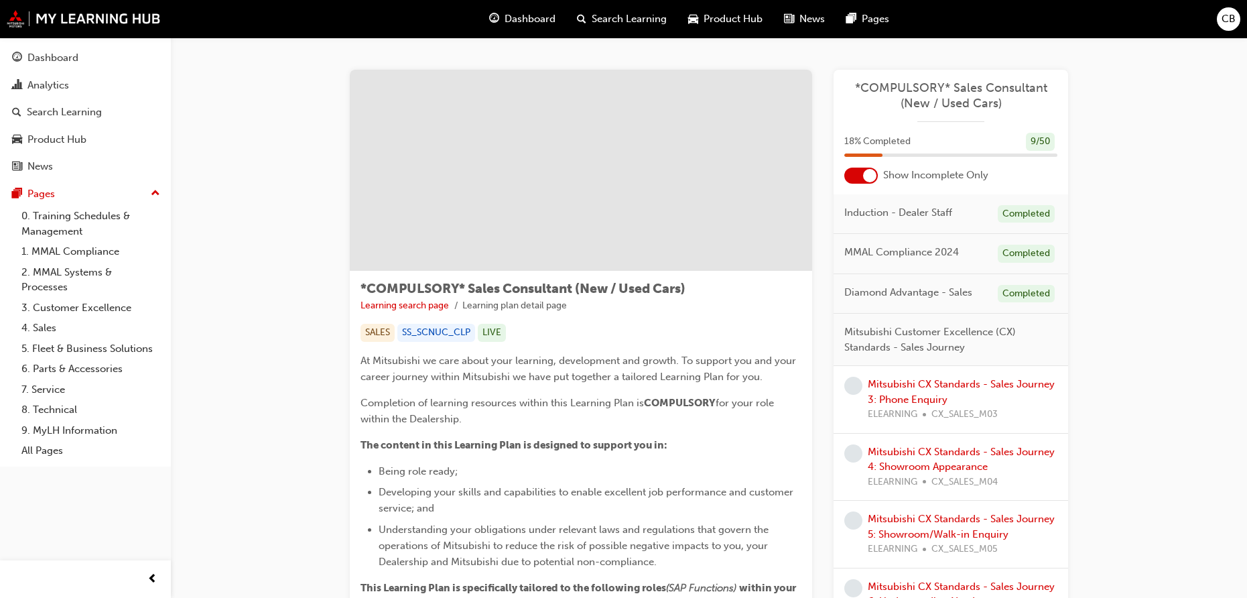
click at [950, 336] on span "Mitsubishi Customer Excellence (CX) Standards - Sales Journey" at bounding box center [946, 339] width 202 height 30
click at [764, 343] on div "*COMPULSORY* Sales Consultant (New / Used Cars) Learning search page Learning p…" at bounding box center [581, 555] width 463 height 568
click at [921, 379] on link "Mitsubishi CX Standards - Sales Journey 3: Phone Enquiry" at bounding box center [961, 391] width 187 height 27
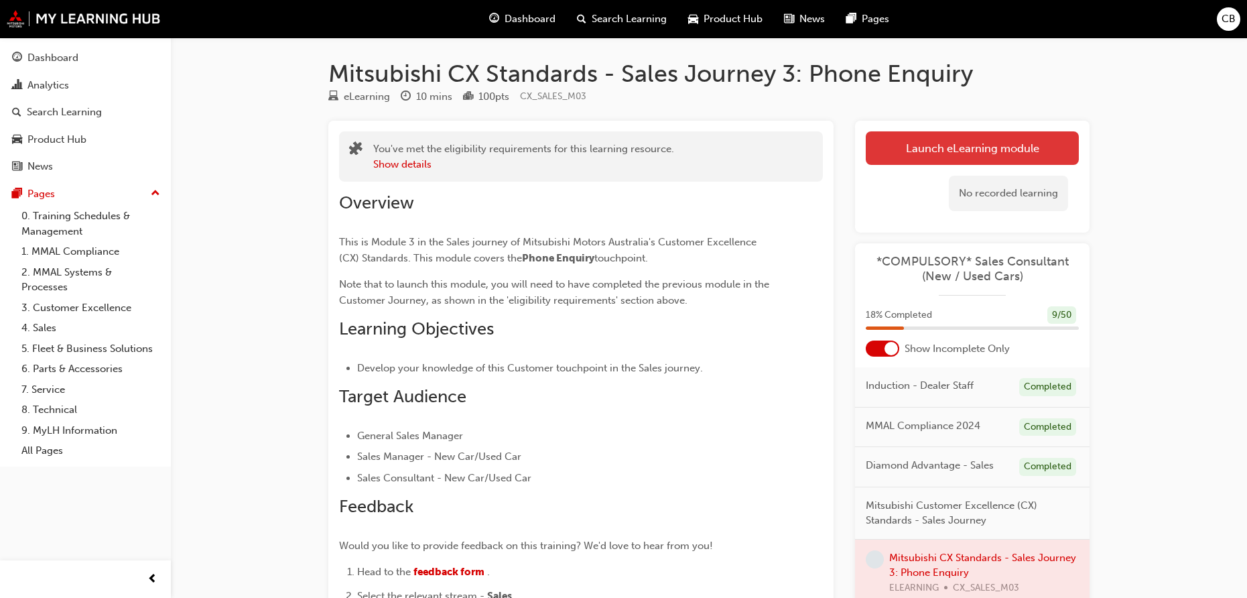
click at [877, 150] on link "Launch eLearning module" at bounding box center [972, 148] width 213 height 34
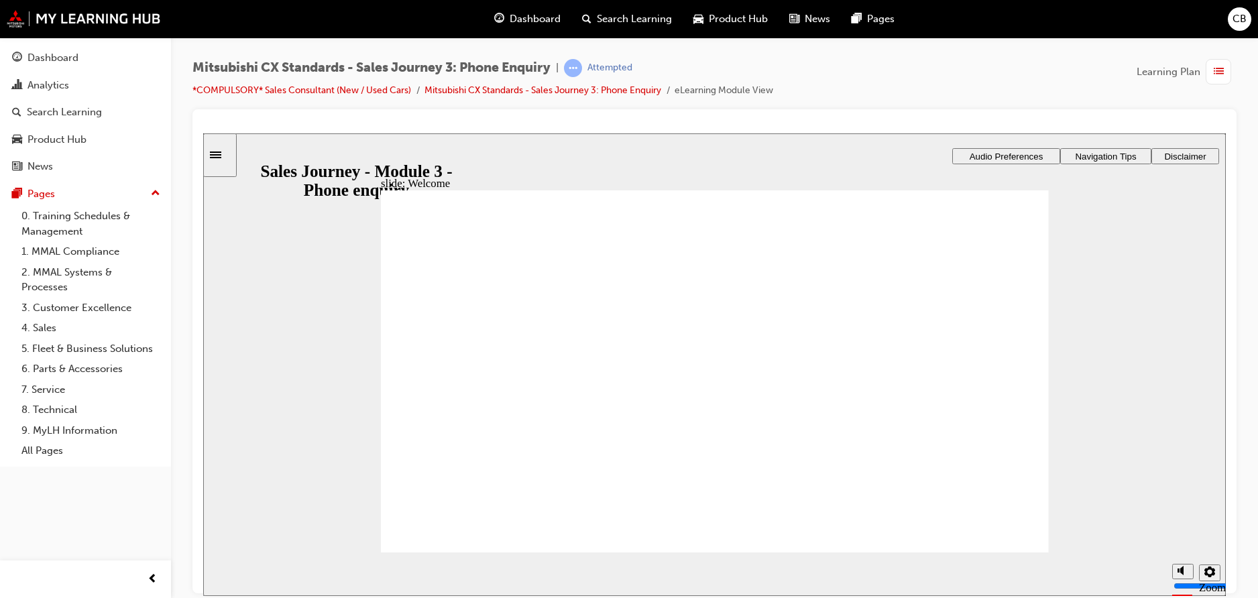
click at [1028, 164] on div "slide: About this module About this module Oval 2 headphones icon 1 This module…" at bounding box center [714, 364] width 1022 height 463
click at [1024, 161] on button "Audio Preferences" at bounding box center [1006, 155] width 108 height 16
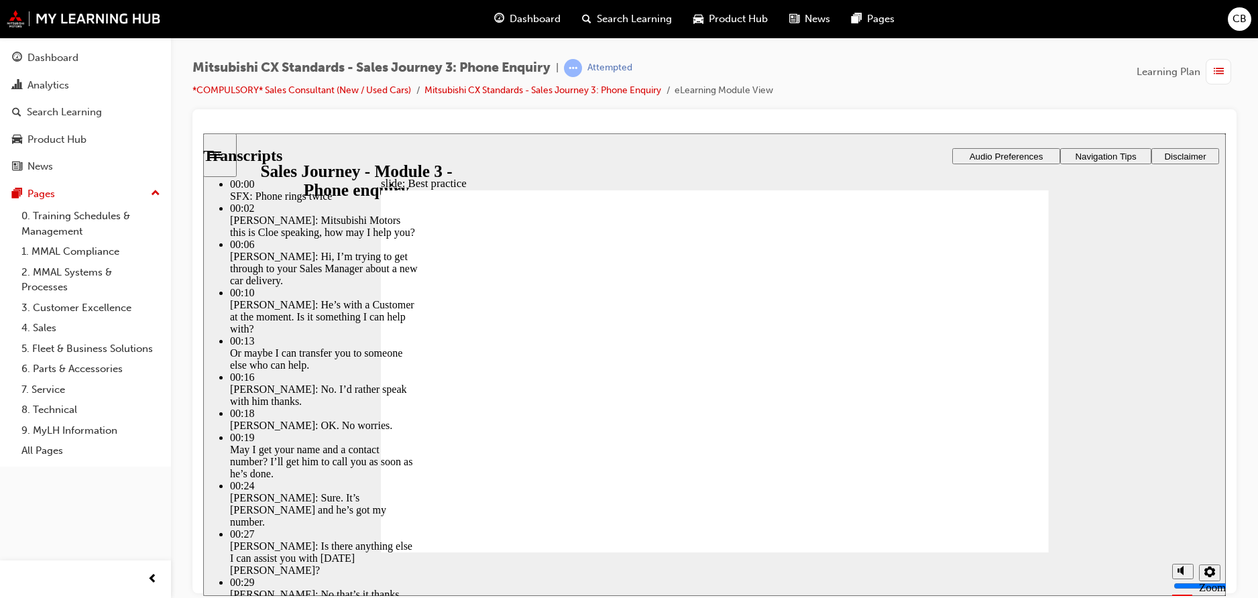
type input "100"
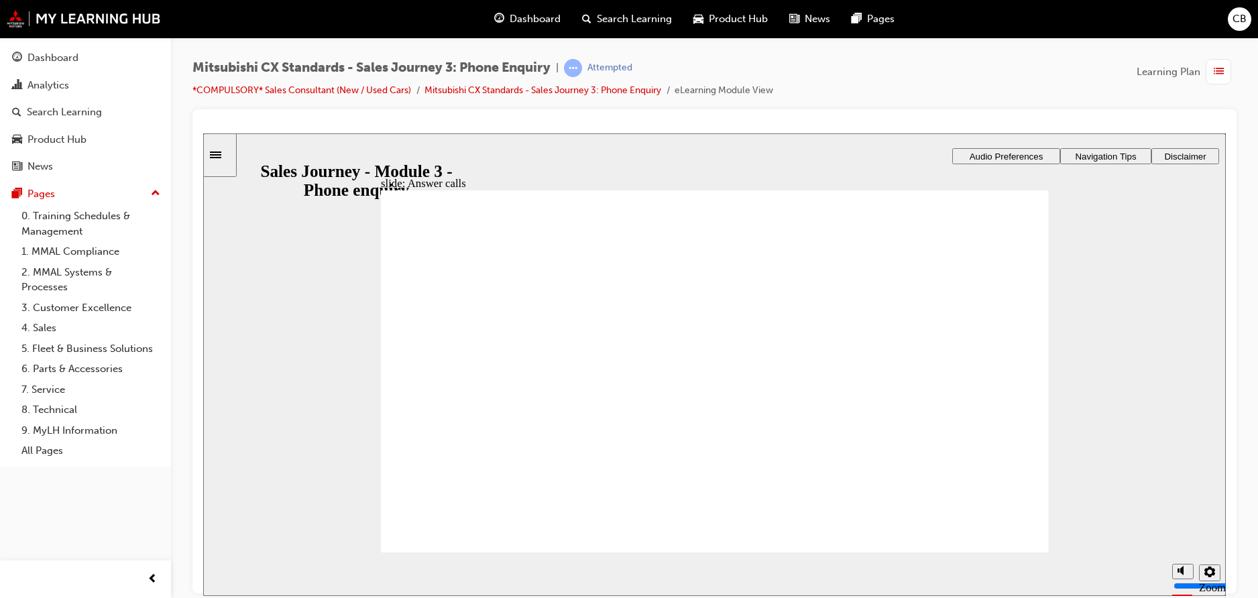
checkbox input "true"
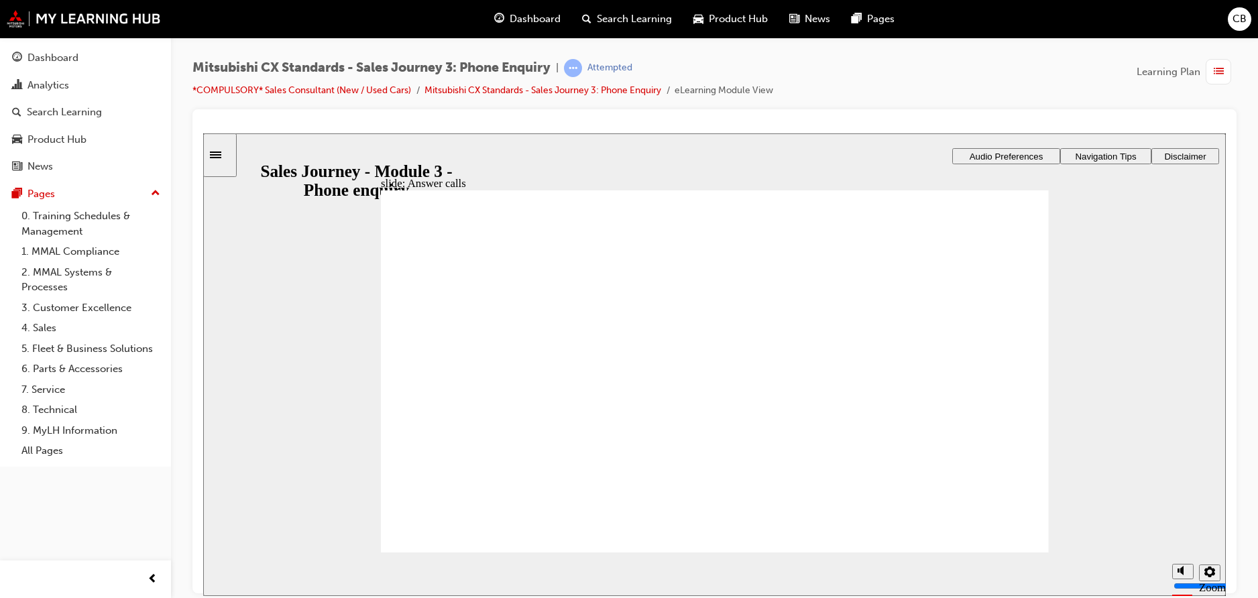
checkbox input "true"
drag, startPoint x: 646, startPoint y: 387, endPoint x: 690, endPoint y: 387, distance: 43.6
drag, startPoint x: 1060, startPoint y: 398, endPoint x: 995, endPoint y: 399, distance: 64.4
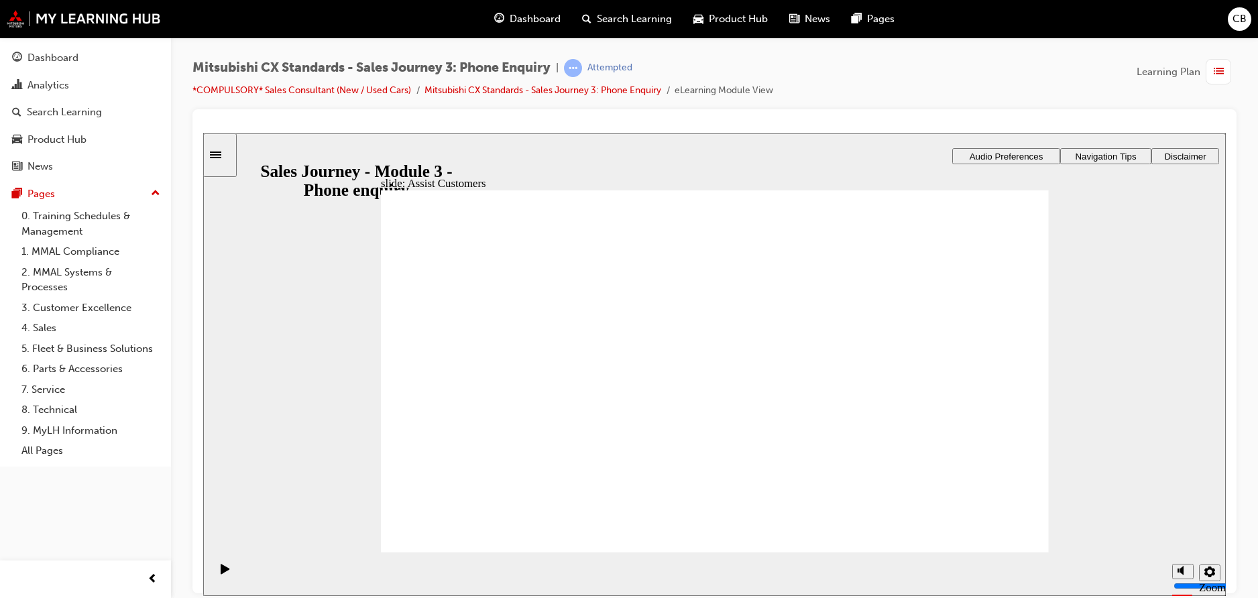
drag, startPoint x: 517, startPoint y: 402, endPoint x: 679, endPoint y: 430, distance: 164.5
drag, startPoint x: 505, startPoint y: 413, endPoint x: 632, endPoint y: 389, distance: 129.5
drag, startPoint x: 494, startPoint y: 412, endPoint x: 681, endPoint y: 445, distance: 190.0
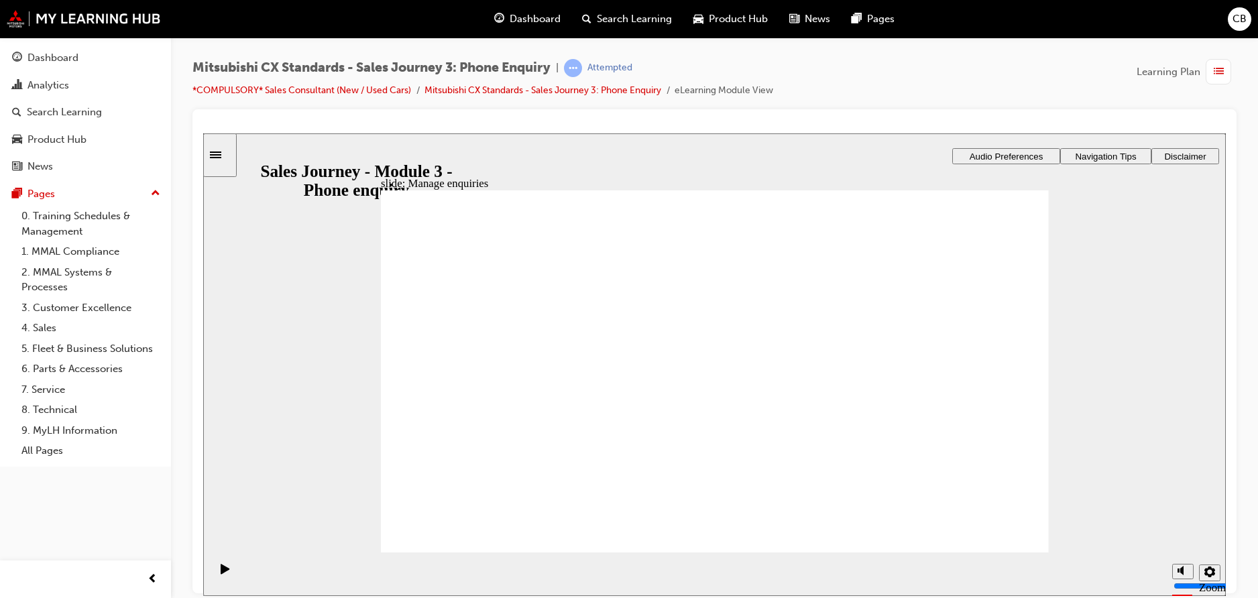
drag, startPoint x: 479, startPoint y: 405, endPoint x: 666, endPoint y: 475, distance: 200.2
checkbox input "true"
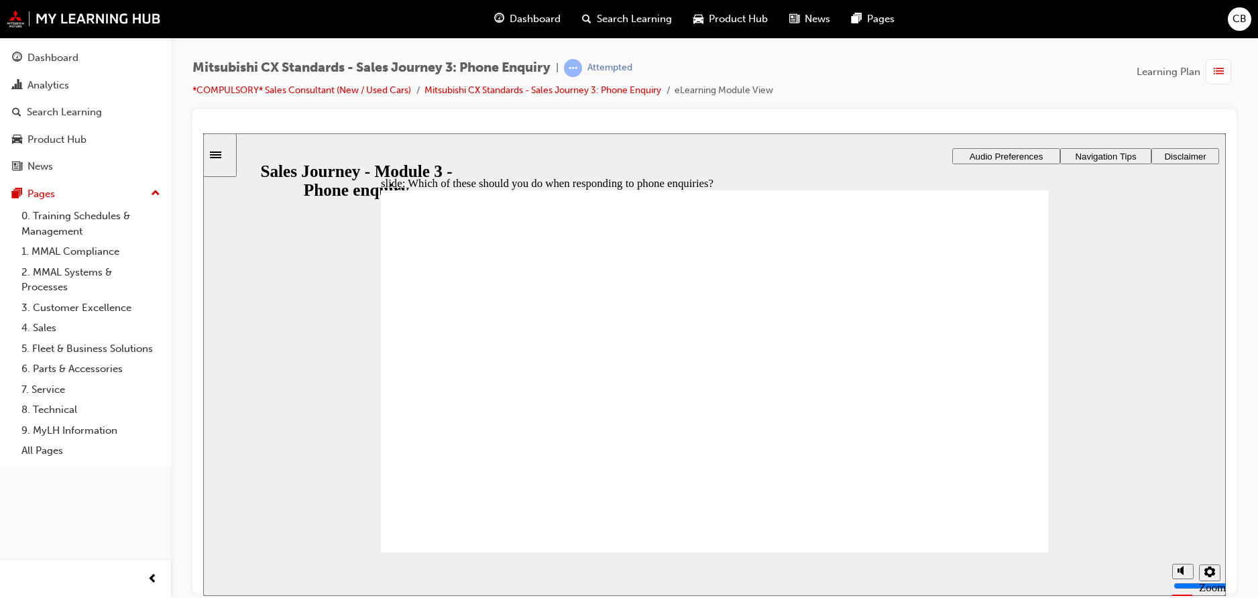
checkbox input "true"
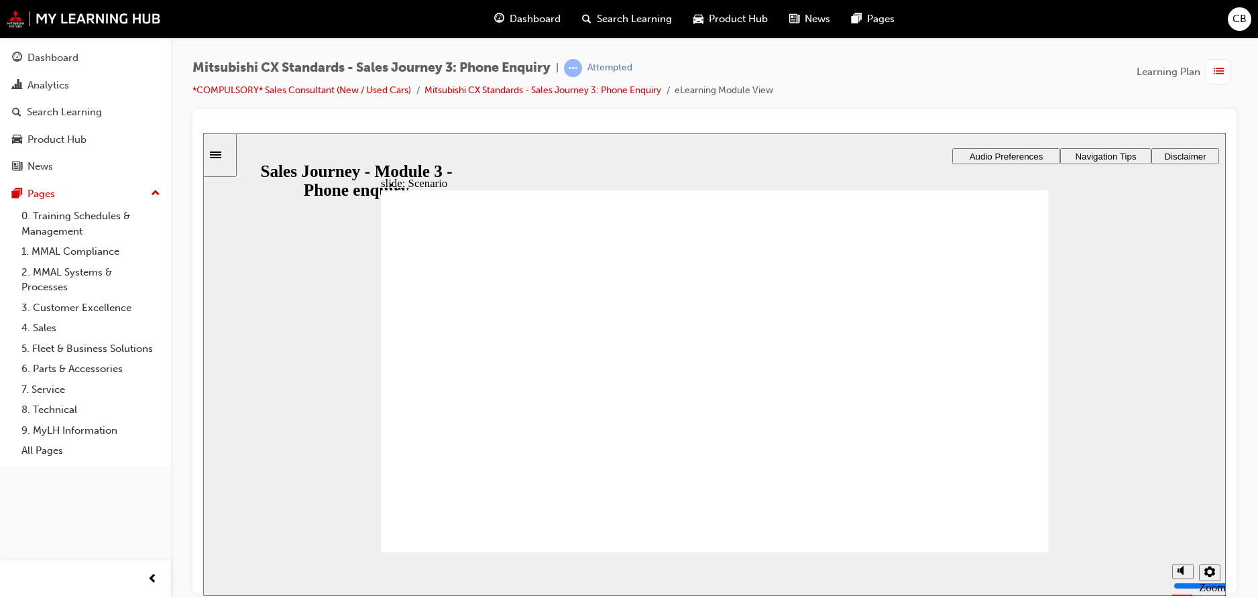
checkbox input "true"
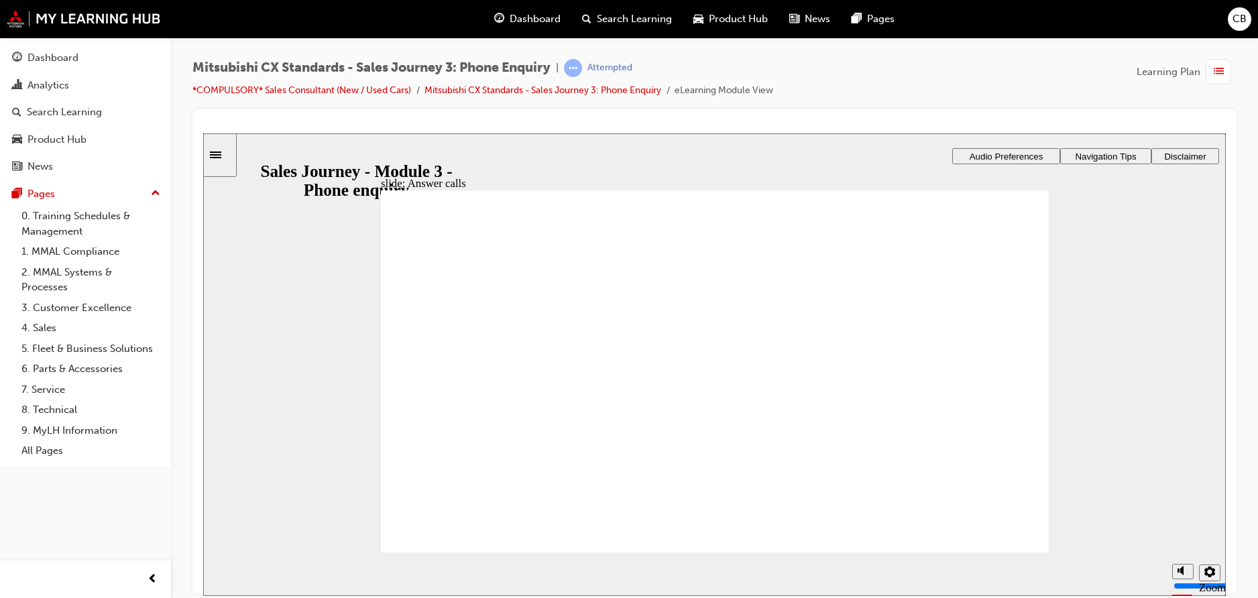
checkbox input "true"
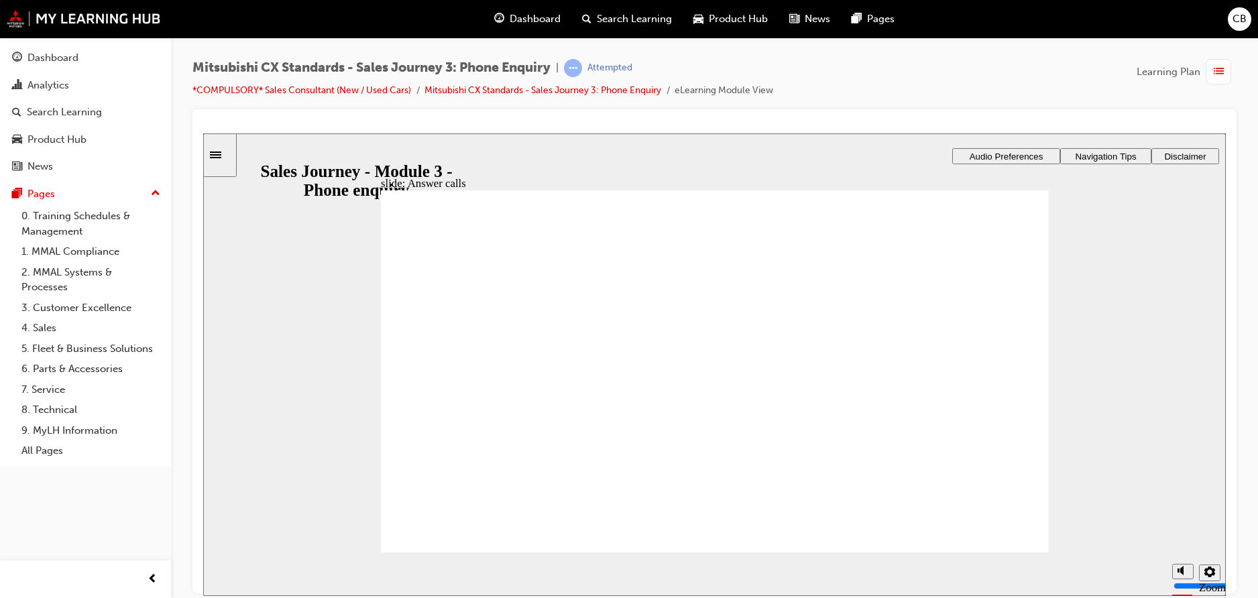
checkbox input "true"
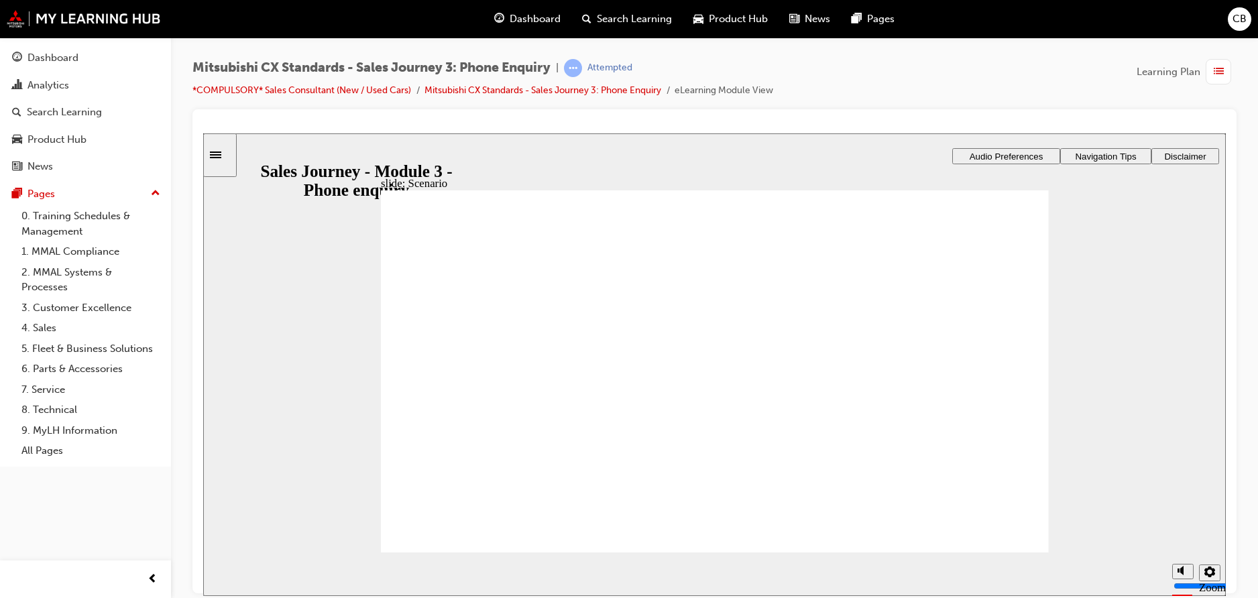
checkbox input "true"
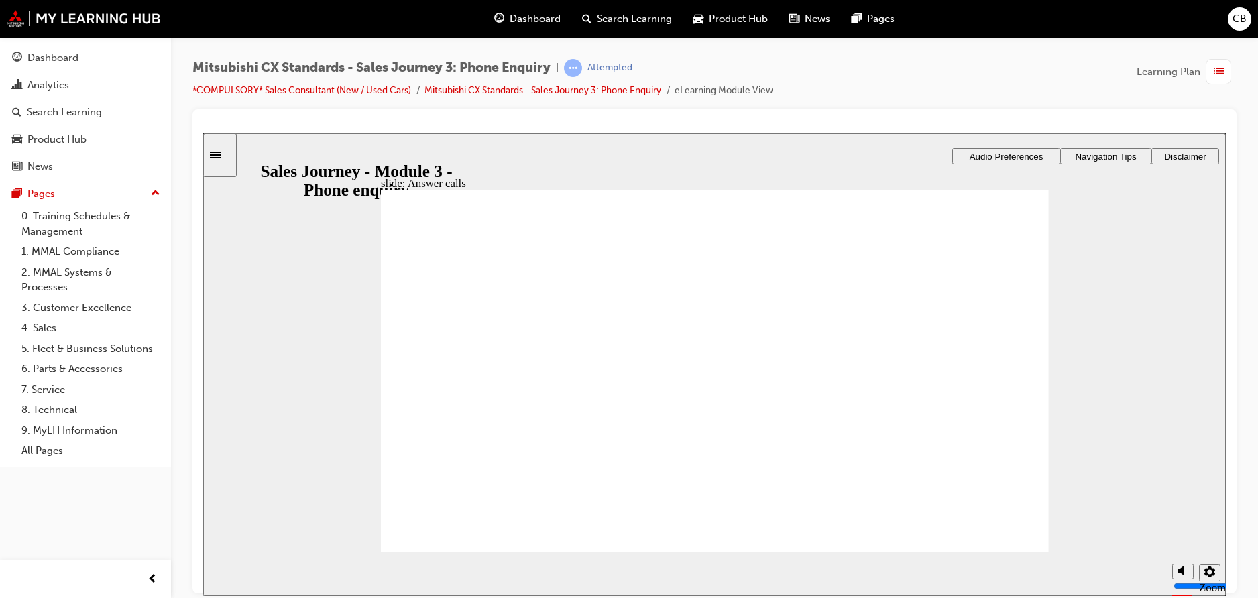
checkbox input "true"
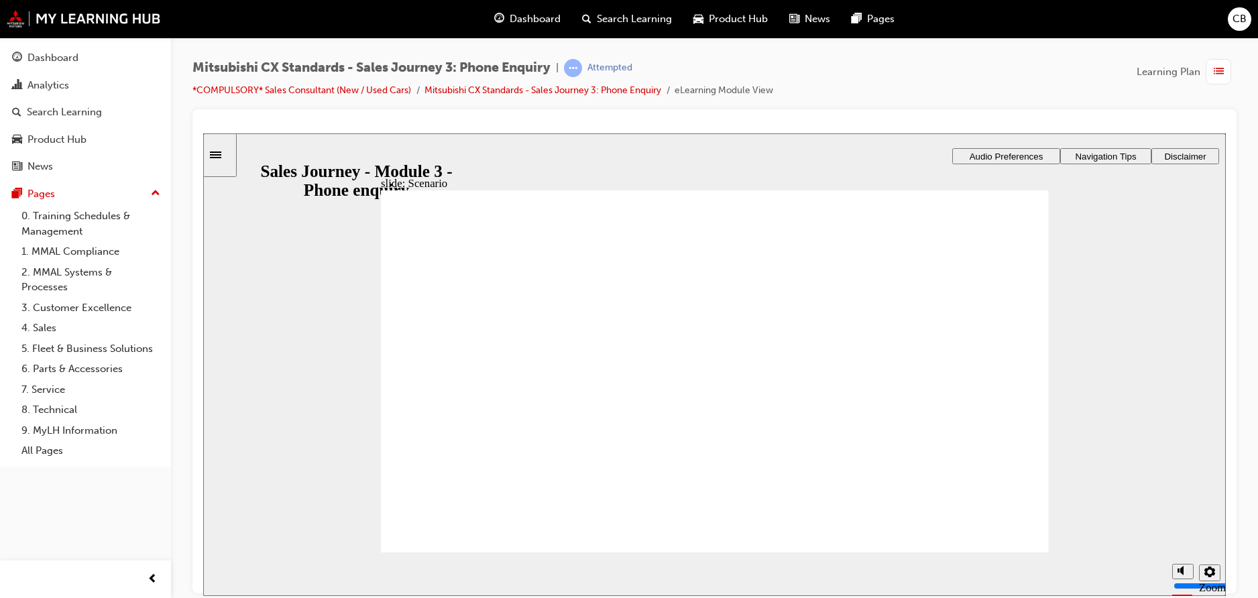
checkbox input "true"
drag, startPoint x: 789, startPoint y: 279, endPoint x: 784, endPoint y: 365, distance: 85.9
checkbox input "true"
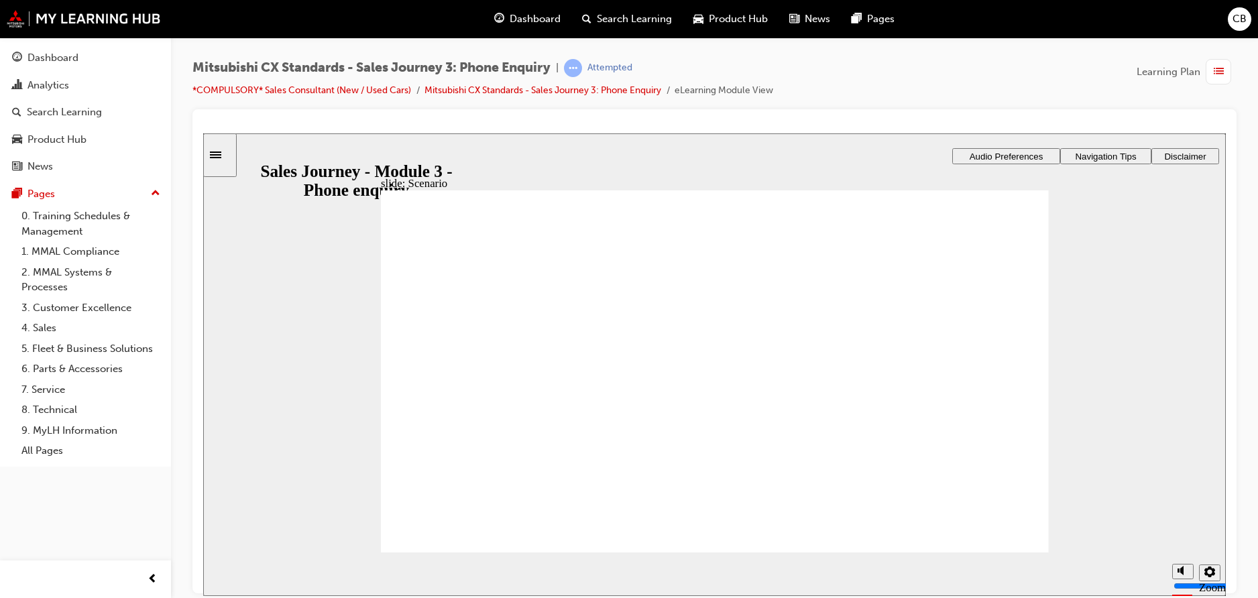
click at [252, 87] on link "*COMPULSORY* Sales Consultant (New / Used Cars)" at bounding box center [301, 89] width 219 height 11
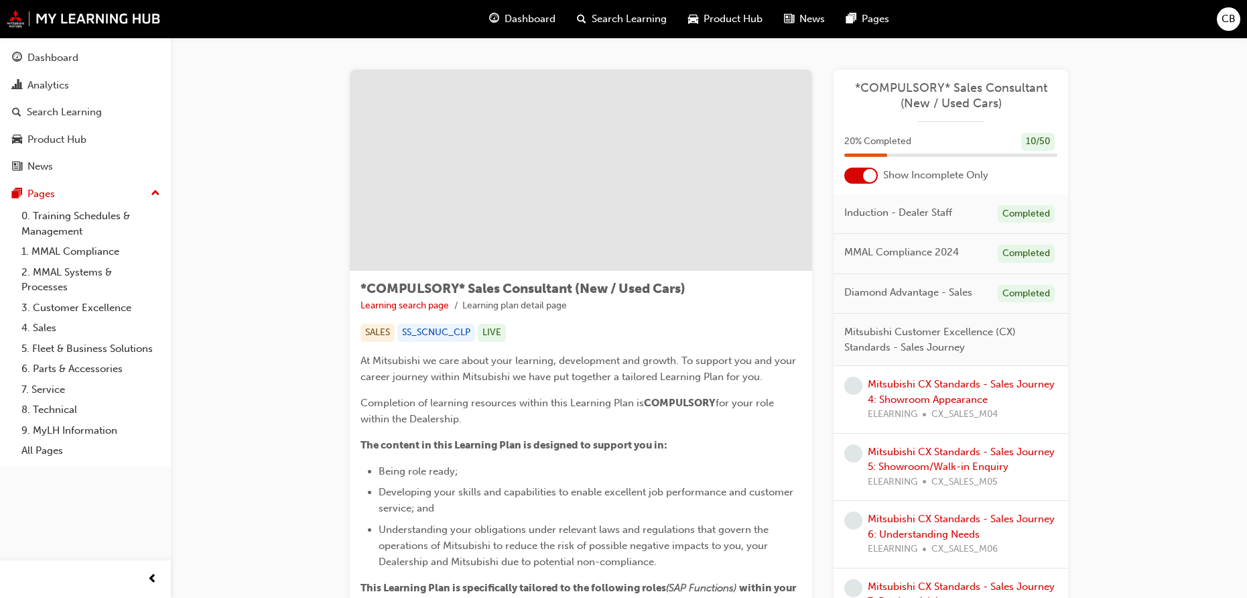
click at [934, 391] on div "Mitsubishi CX Standards - Sales Journey 4: Showroom Appearance ELEARNING CX_SAL…" at bounding box center [963, 400] width 190 height 46
click at [934, 385] on link "Mitsubishi CX Standards - Sales Journey 4: Showroom Appearance" at bounding box center [961, 391] width 187 height 27
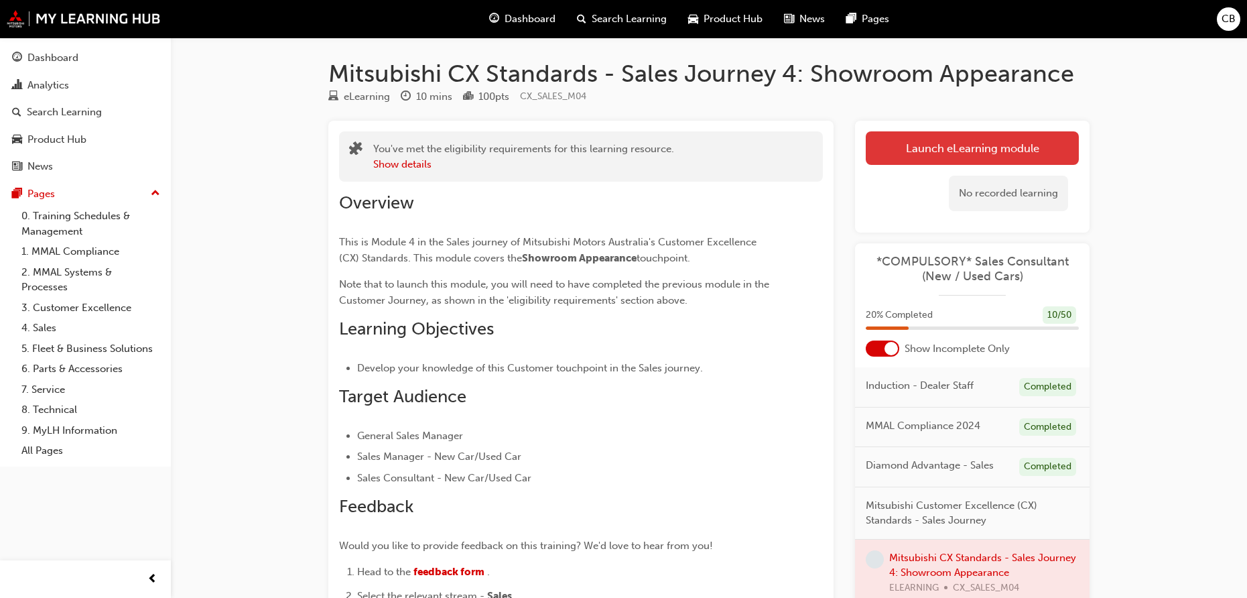
click at [926, 153] on link "Launch eLearning module" at bounding box center [972, 148] width 213 height 34
